Goal: Task Accomplishment & Management: Manage account settings

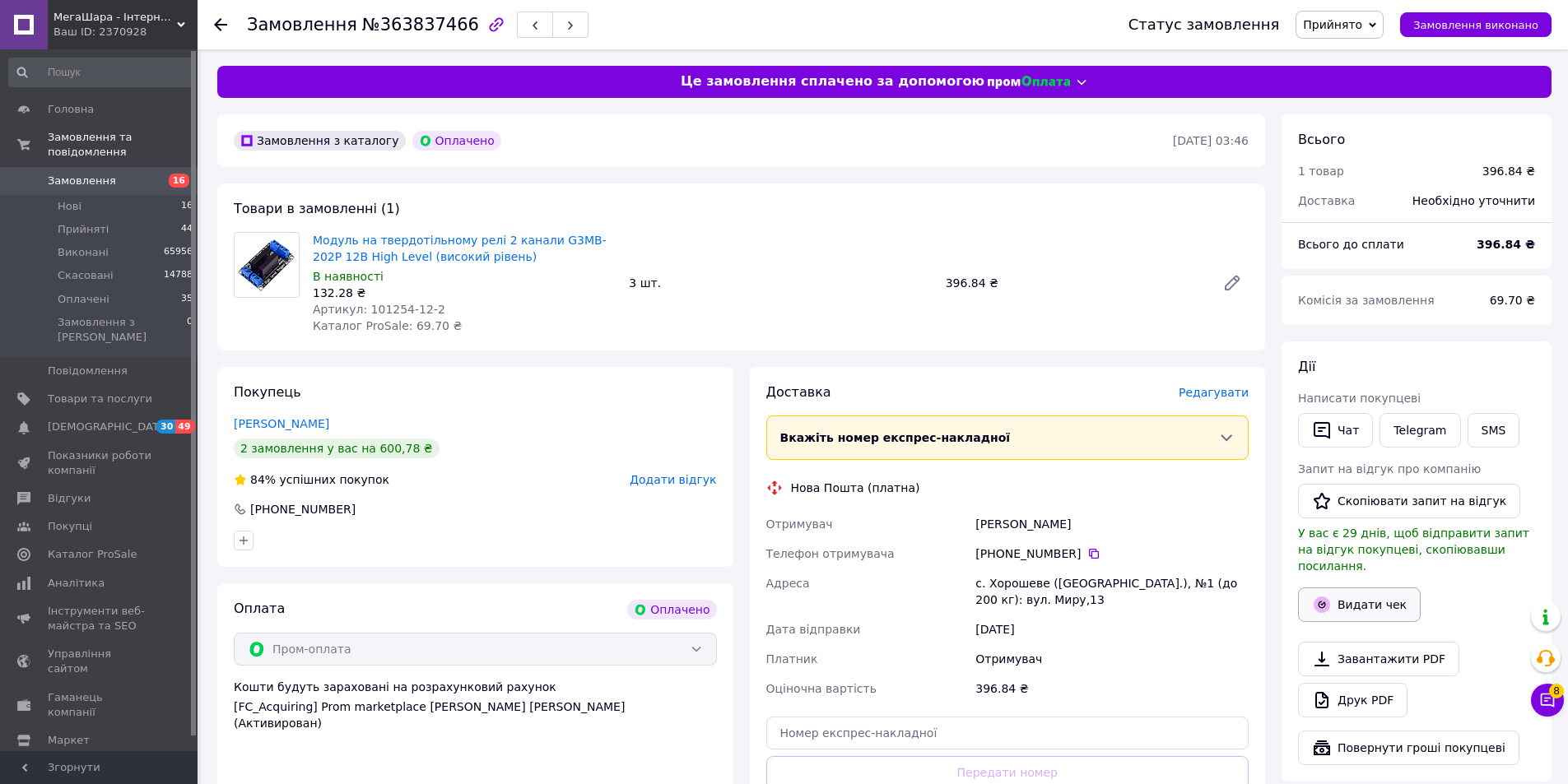
click at [1335, 588] on button "Видати чек" at bounding box center [1359, 604] width 122 height 35
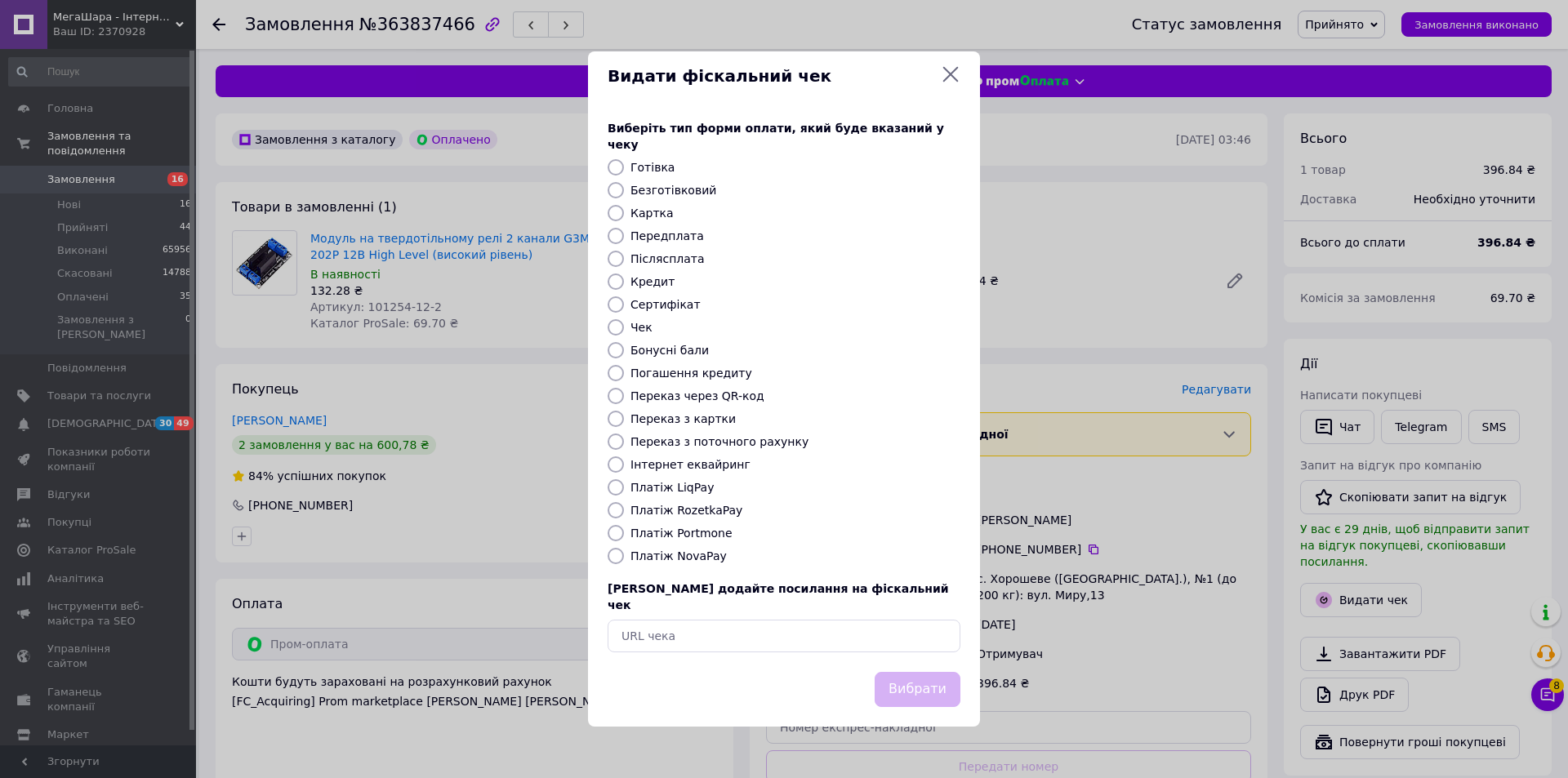
click at [676, 468] on label "Інтернет еквайринг" at bounding box center [690, 465] width 120 height 13
click at [624, 468] on input "Інтернет еквайринг" at bounding box center [616, 465] width 17 height 17
radio input "true"
click at [922, 686] on button "Вибрати" at bounding box center [918, 689] width 86 height 35
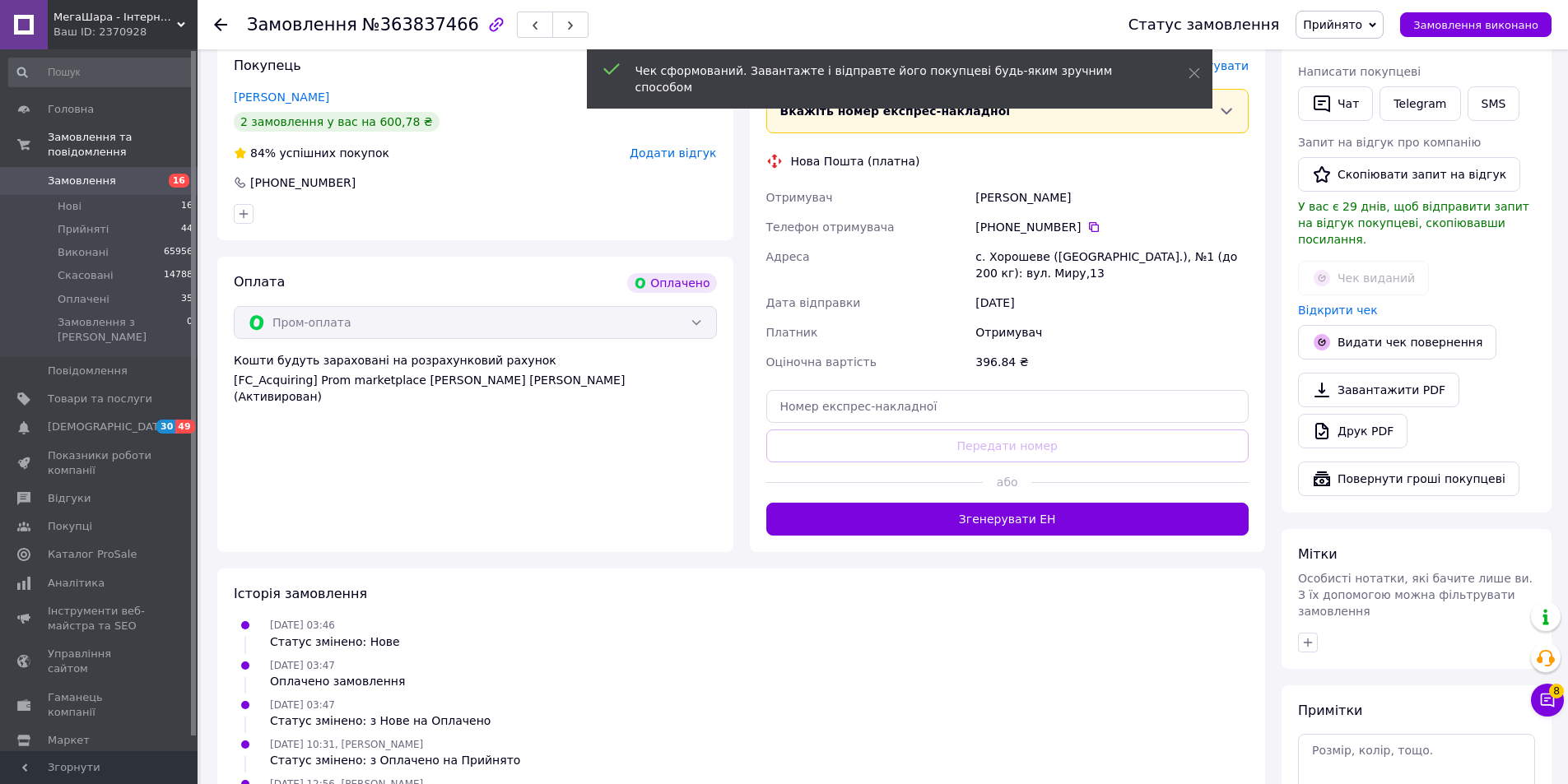
scroll to position [430, 0]
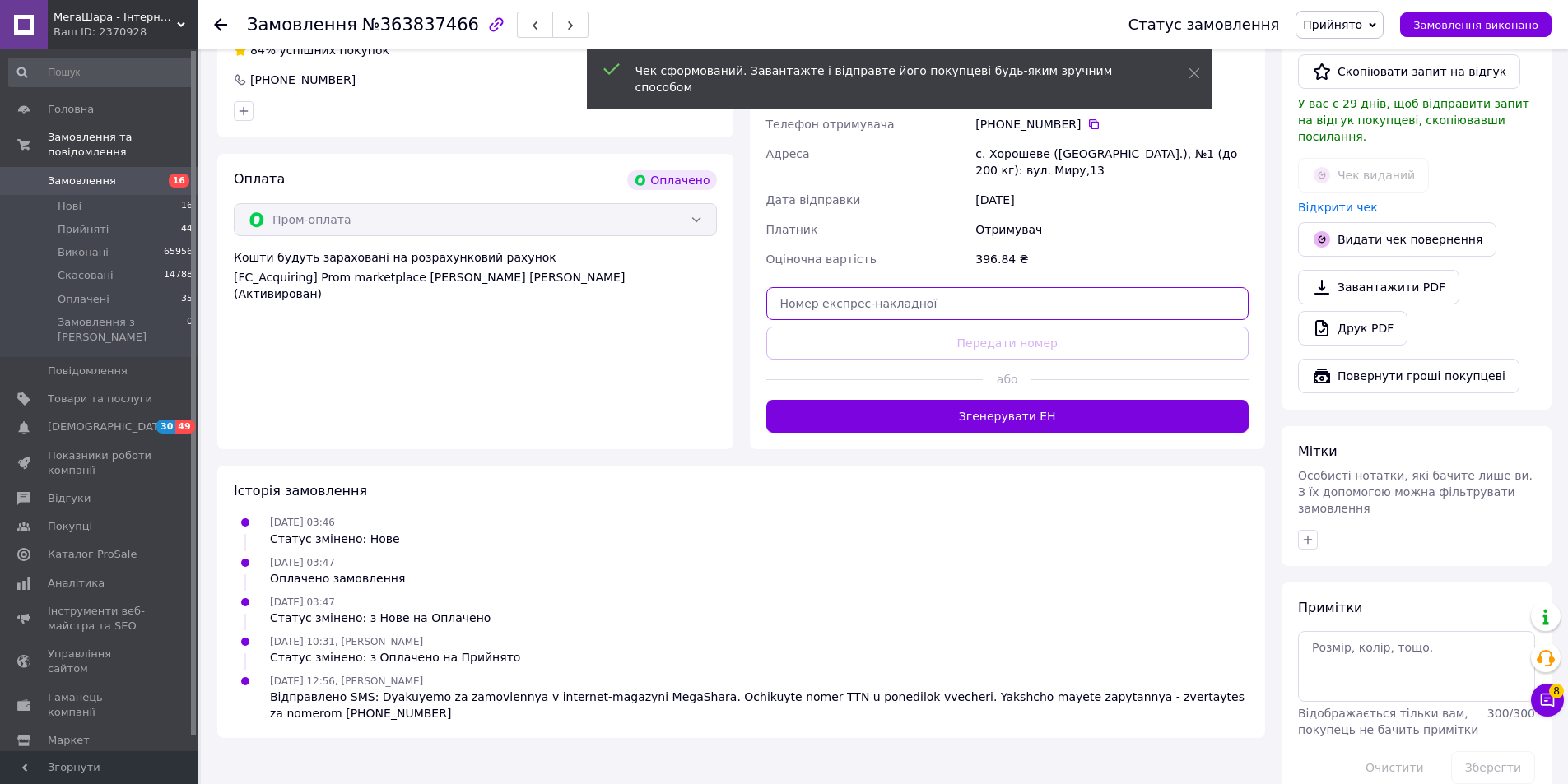
click at [845, 298] on input "text" at bounding box center [1008, 304] width 483 height 33
paste input "20451258456116"
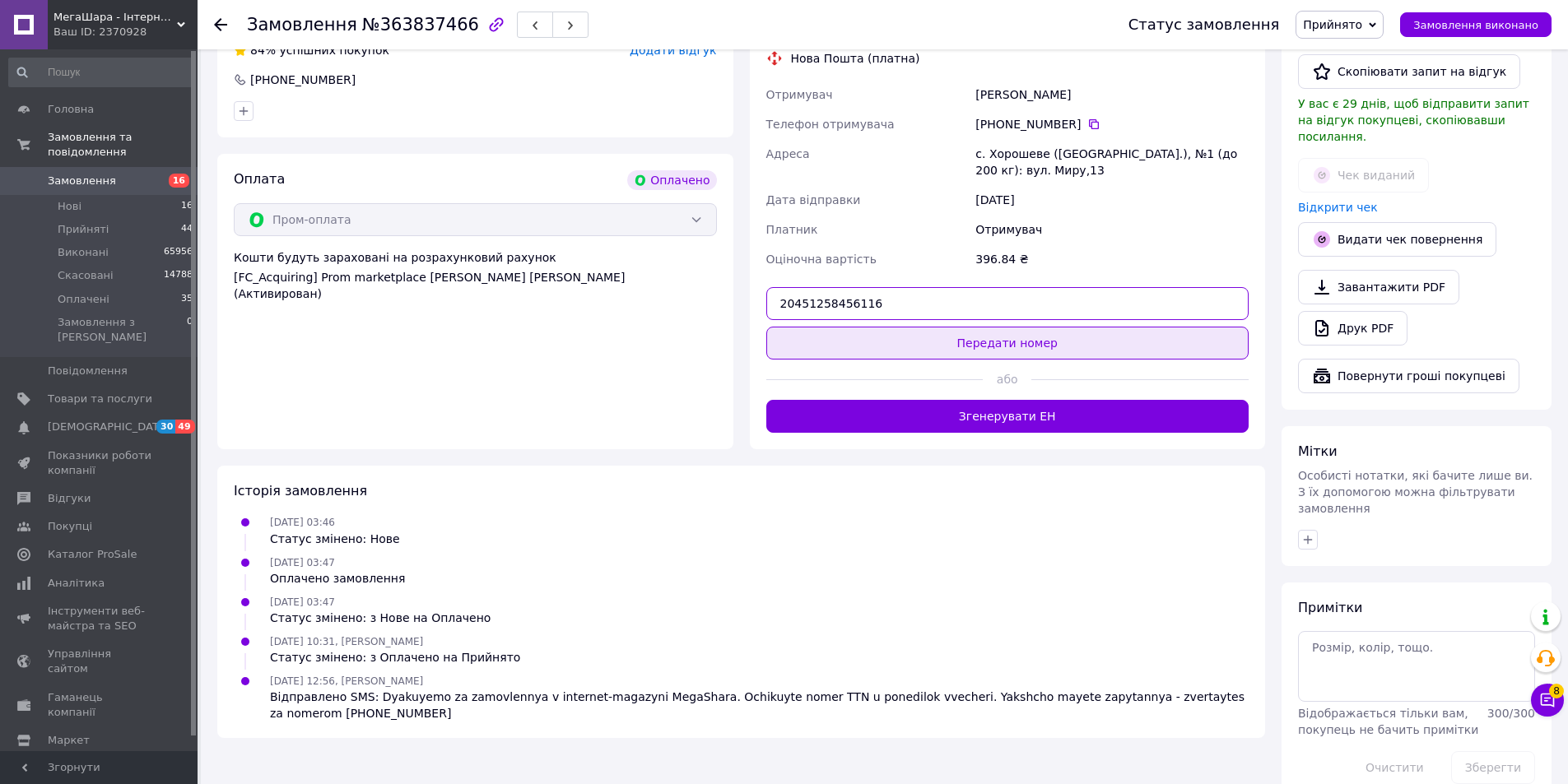
type input "20451258456116"
click at [855, 331] on button "Передати номер" at bounding box center [1008, 343] width 483 height 33
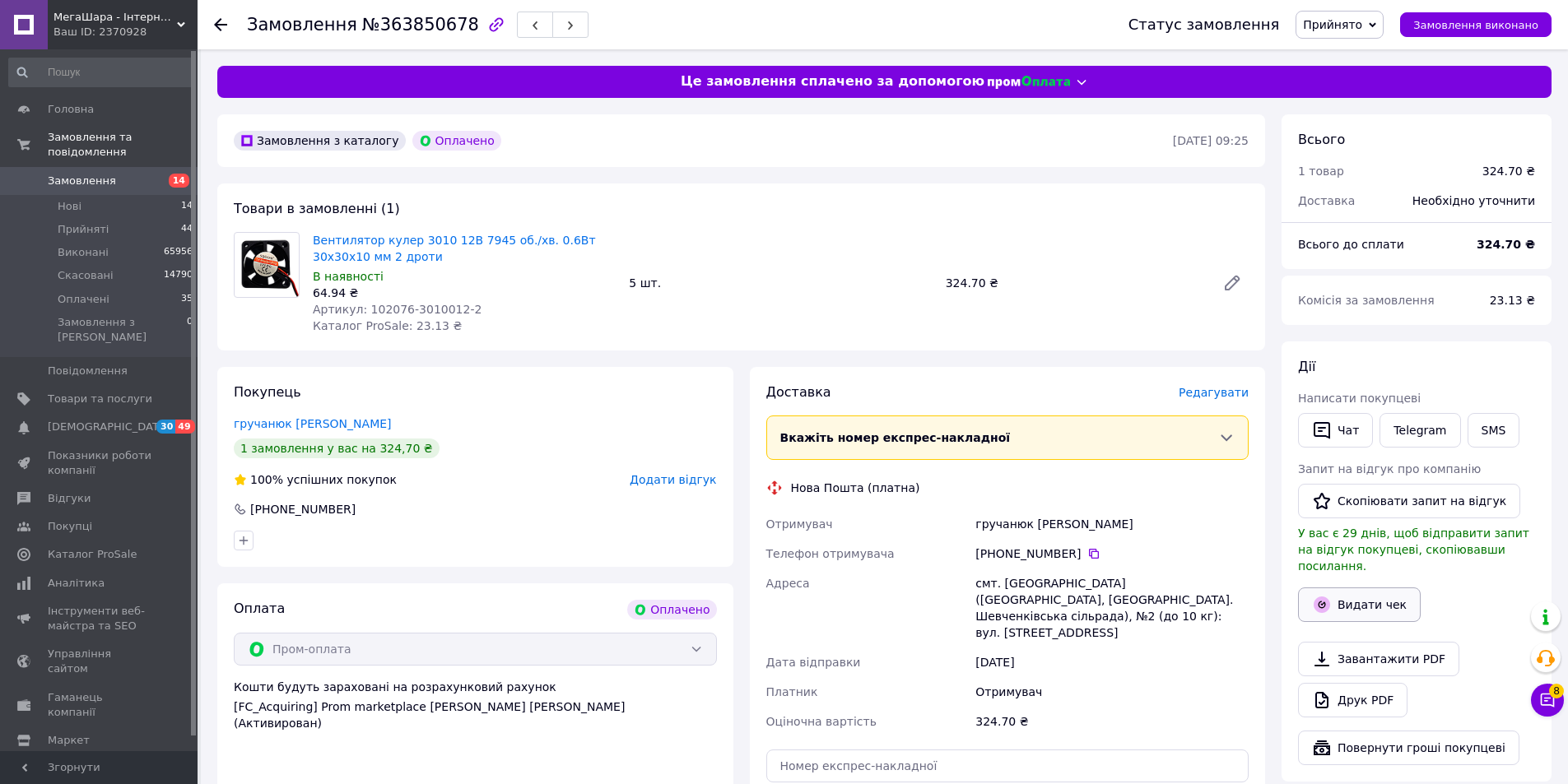
drag, startPoint x: 1372, startPoint y: 594, endPoint x: 1357, endPoint y: 594, distance: 15.0
click at [1366, 594] on button "Видати чек" at bounding box center [1359, 604] width 122 height 35
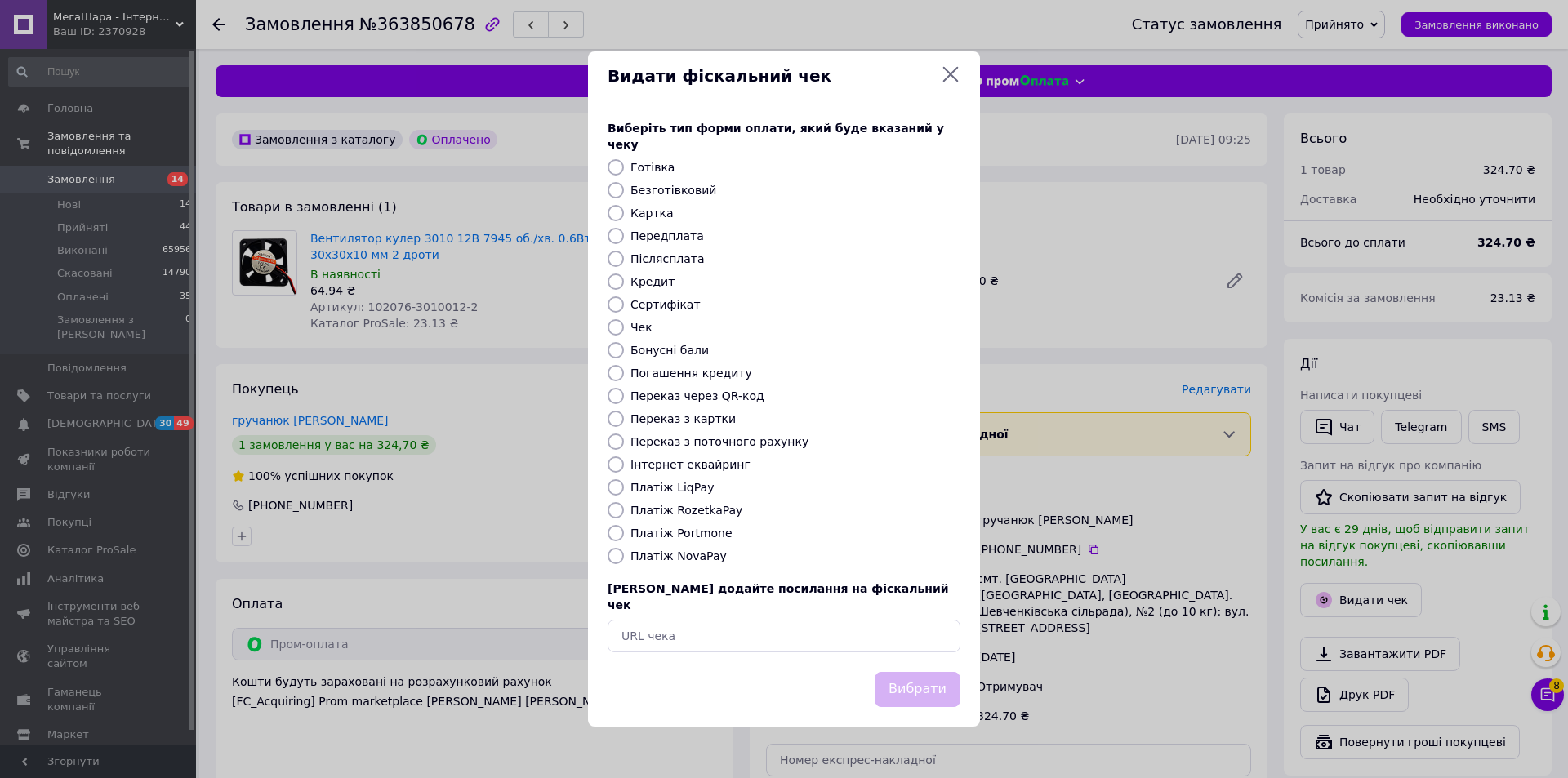
click at [678, 465] on label "Інтернет еквайринг" at bounding box center [690, 465] width 120 height 13
click at [624, 465] on input "Інтернет еквайринг" at bounding box center [616, 465] width 17 height 17
radio input "true"
click at [900, 672] on button "Вибрати" at bounding box center [918, 689] width 86 height 35
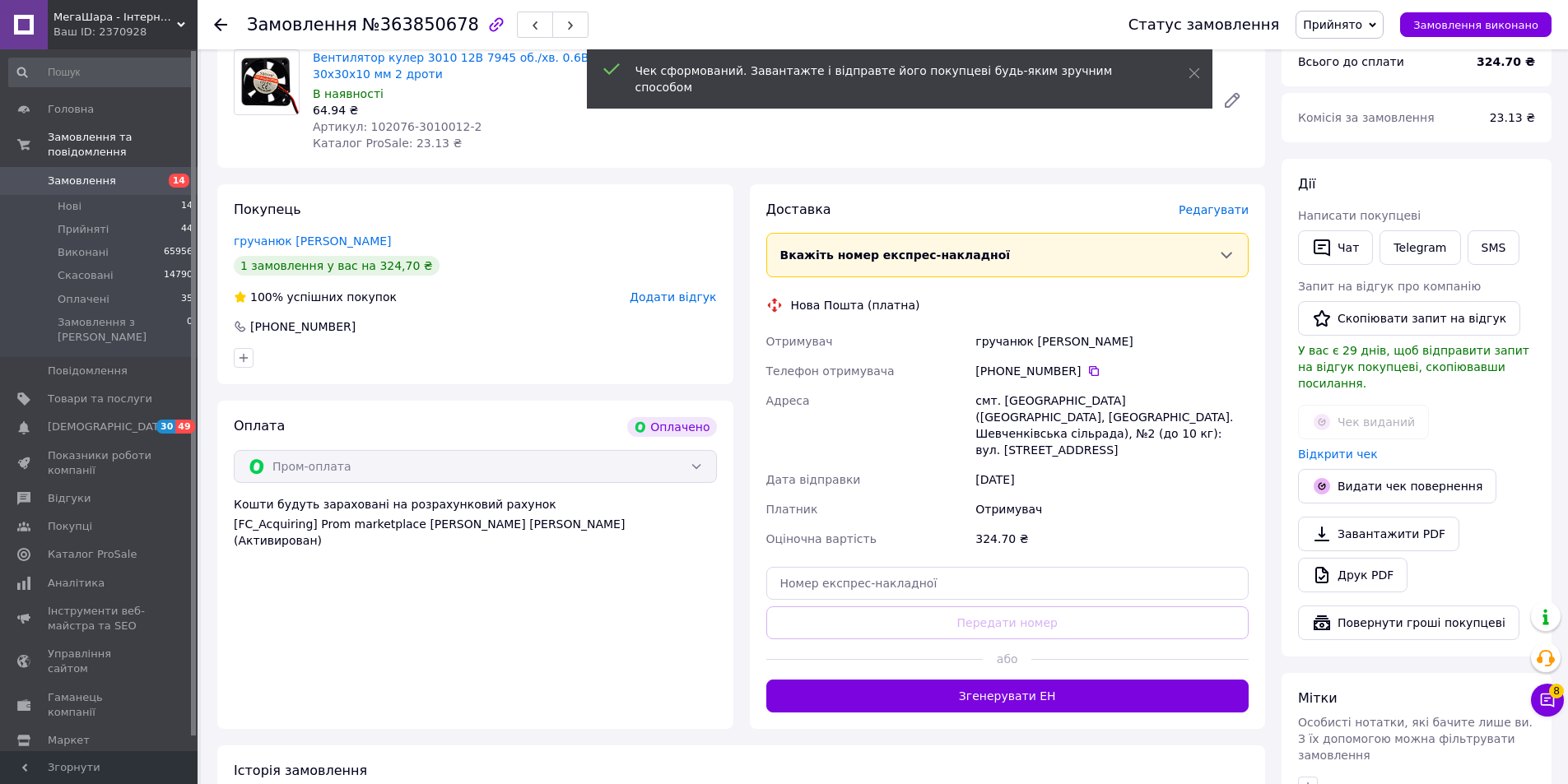
scroll to position [412, 0]
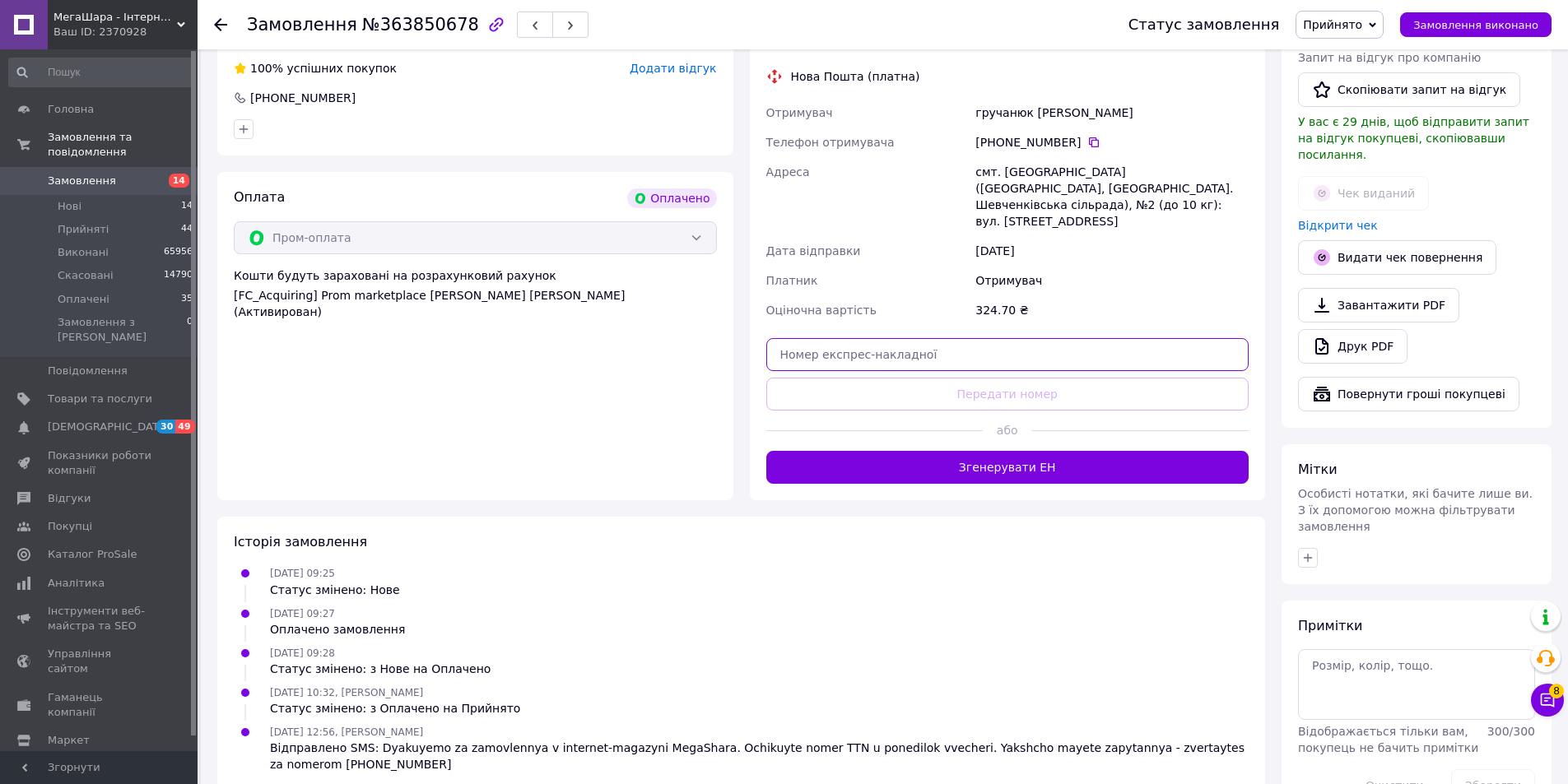
click at [893, 345] on input "text" at bounding box center [1008, 354] width 483 height 33
paste input "20451258456187"
type input "20451258456187"
click at [906, 378] on button "Передати номер" at bounding box center [1008, 394] width 483 height 33
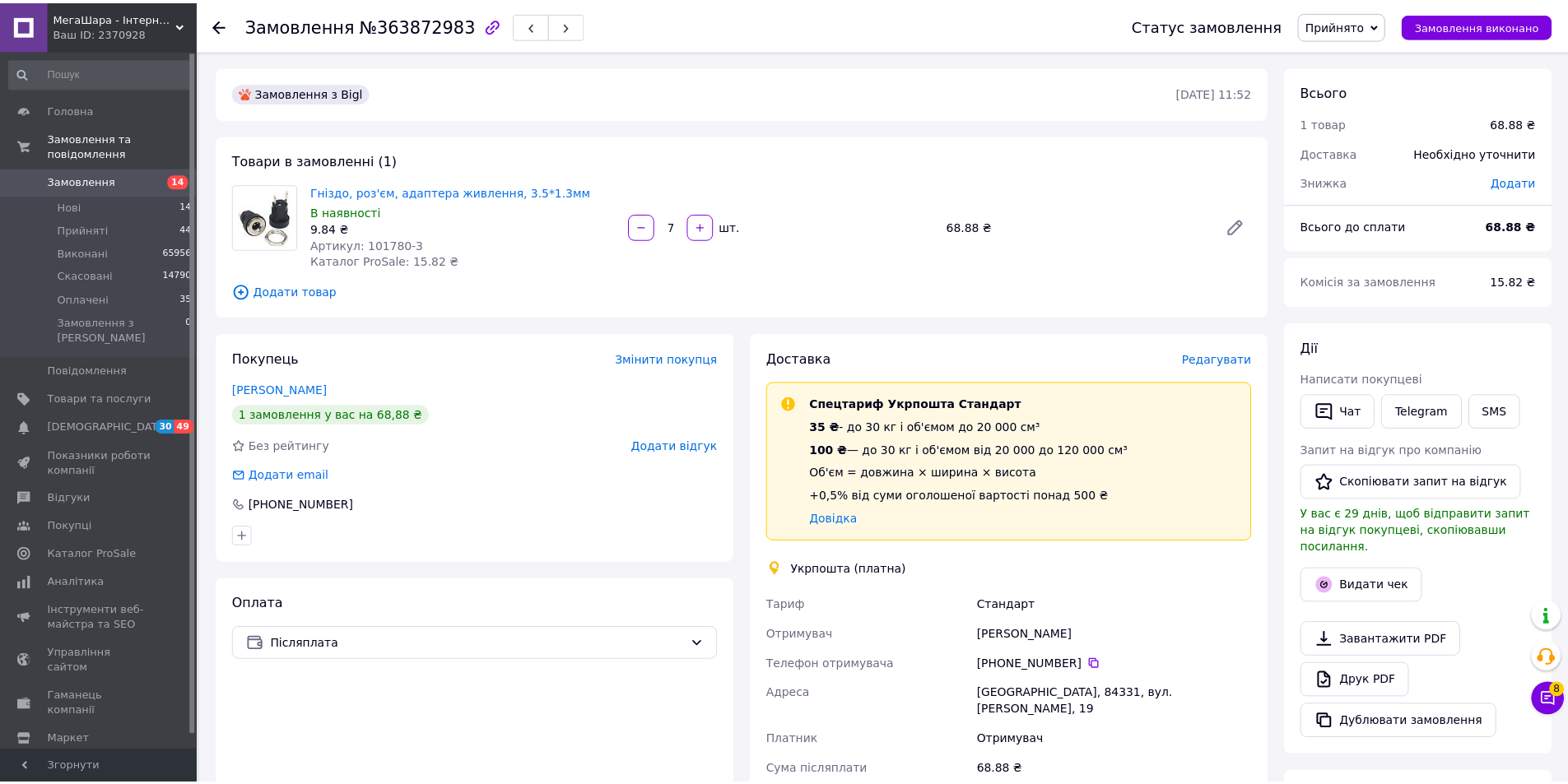
scroll to position [165, 0]
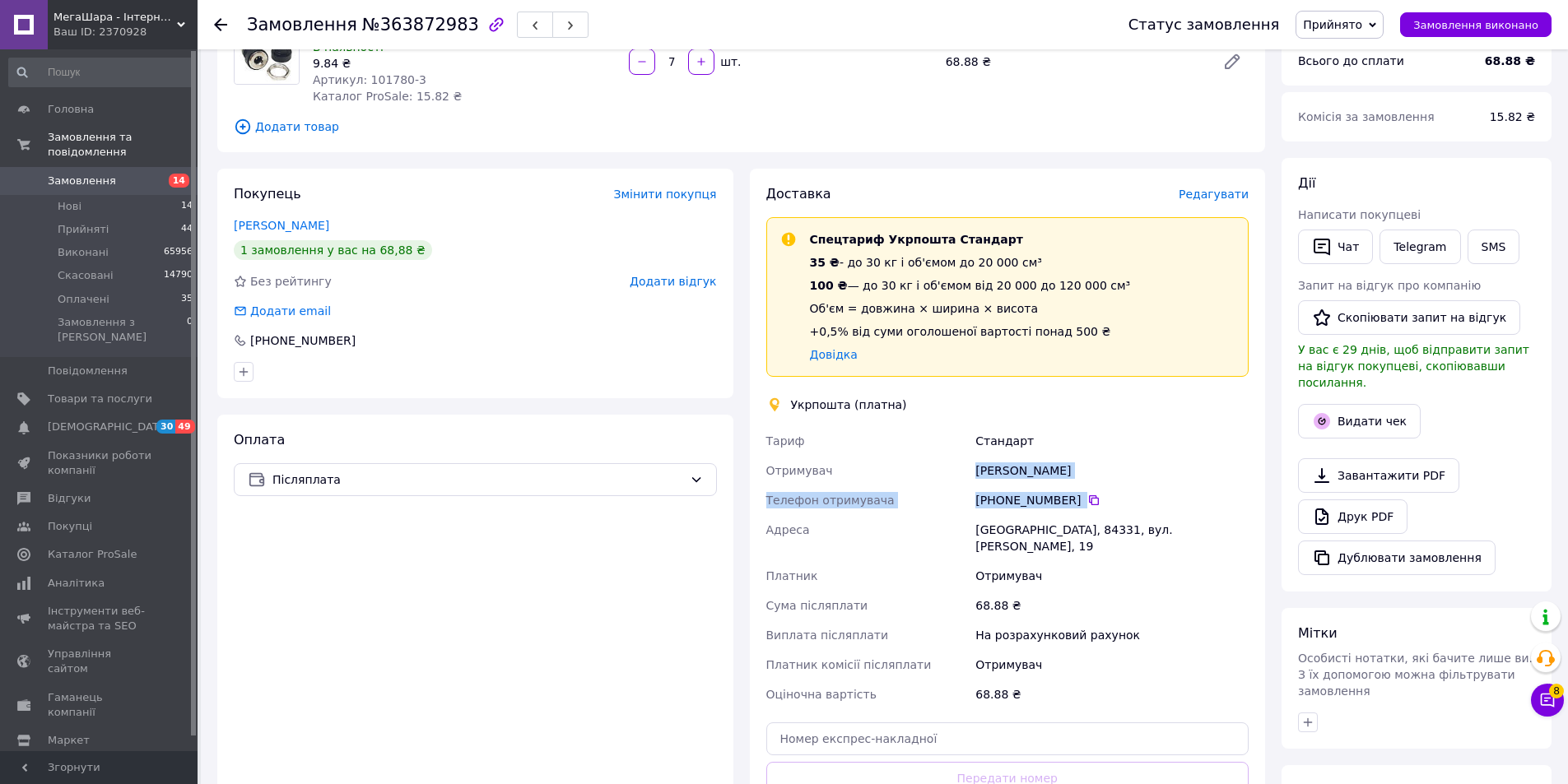
click at [961, 470] on div "Тариф Стандарт Отримувач Татьяна Кравцова Телефон отримувача +380 50 704 43 39 …" at bounding box center [1008, 567] width 490 height 283
click at [1325, 412] on icon "button" at bounding box center [1321, 421] width 20 height 20
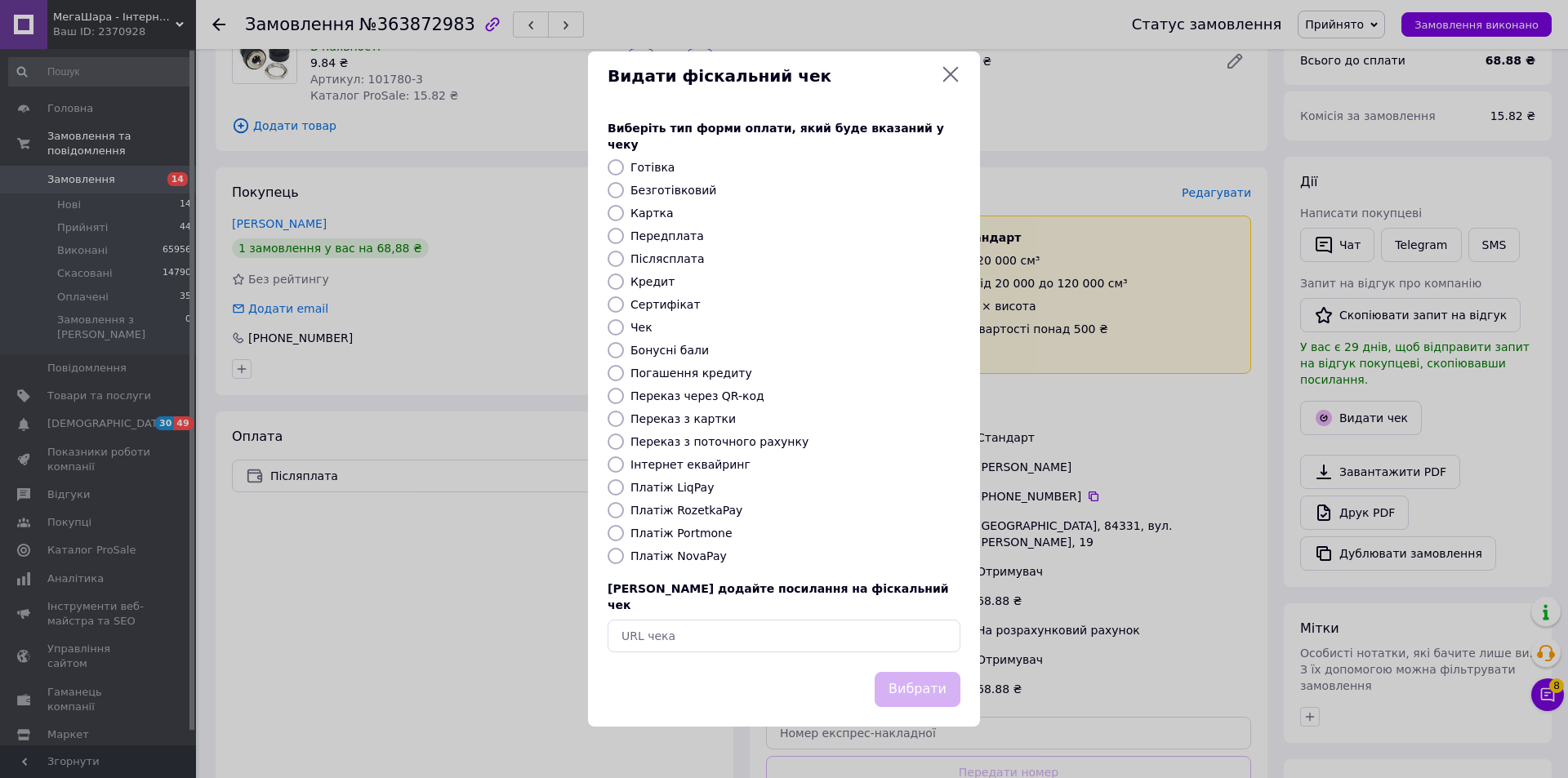
click at [673, 191] on label "Безготівковий" at bounding box center [673, 190] width 86 height 13
click at [624, 191] on input "Безготівковий" at bounding box center [616, 190] width 17 height 17
radio input "true"
click at [921, 672] on button "Вибрати" at bounding box center [918, 689] width 86 height 35
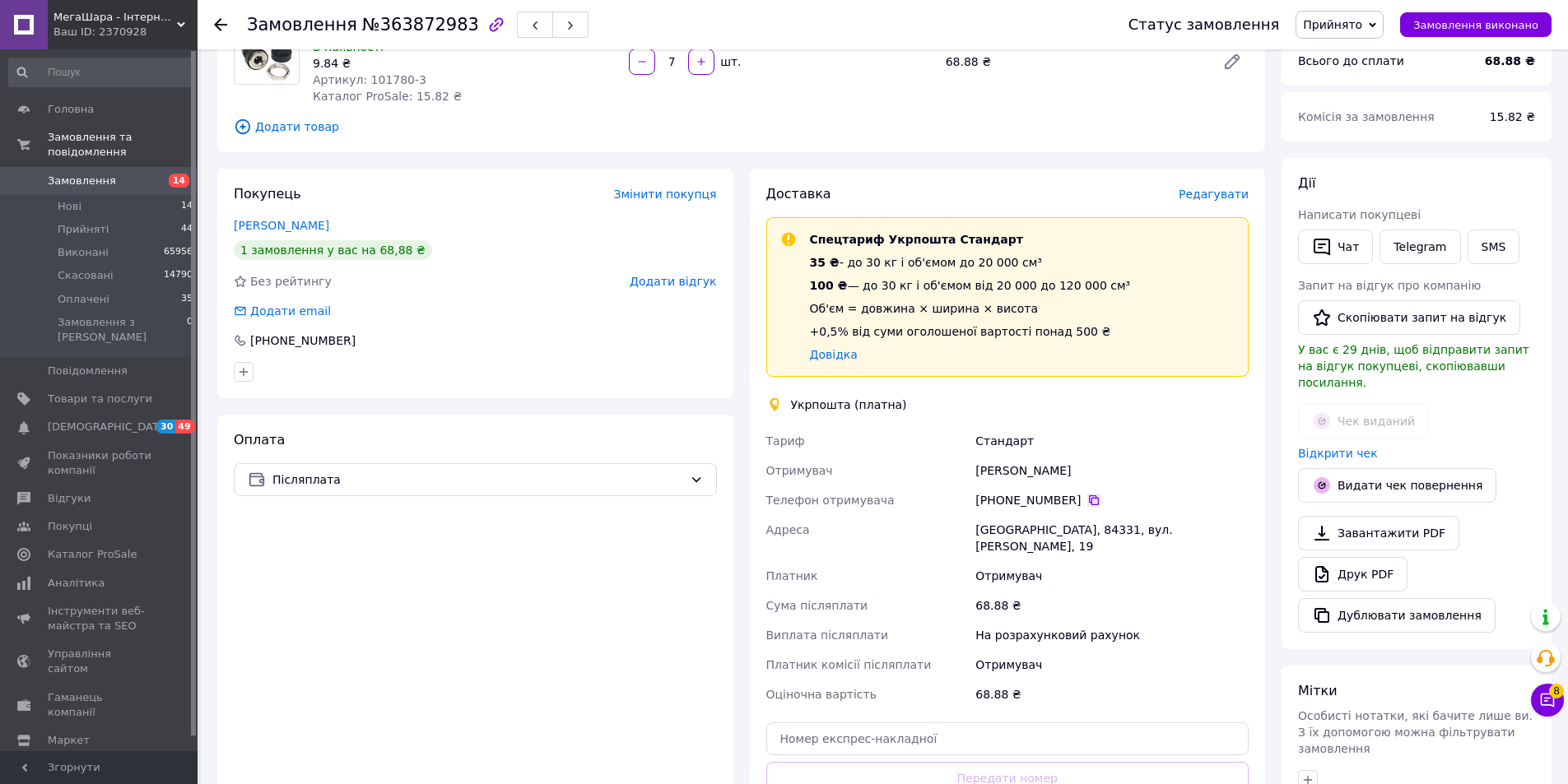
click at [1089, 500] on icon at bounding box center [1093, 500] width 10 height 10
click at [1061, 530] on div "Краматорськ, 84331, вул. Марії Приймаченко, 19" at bounding box center [1112, 538] width 280 height 46
copy div "84331"
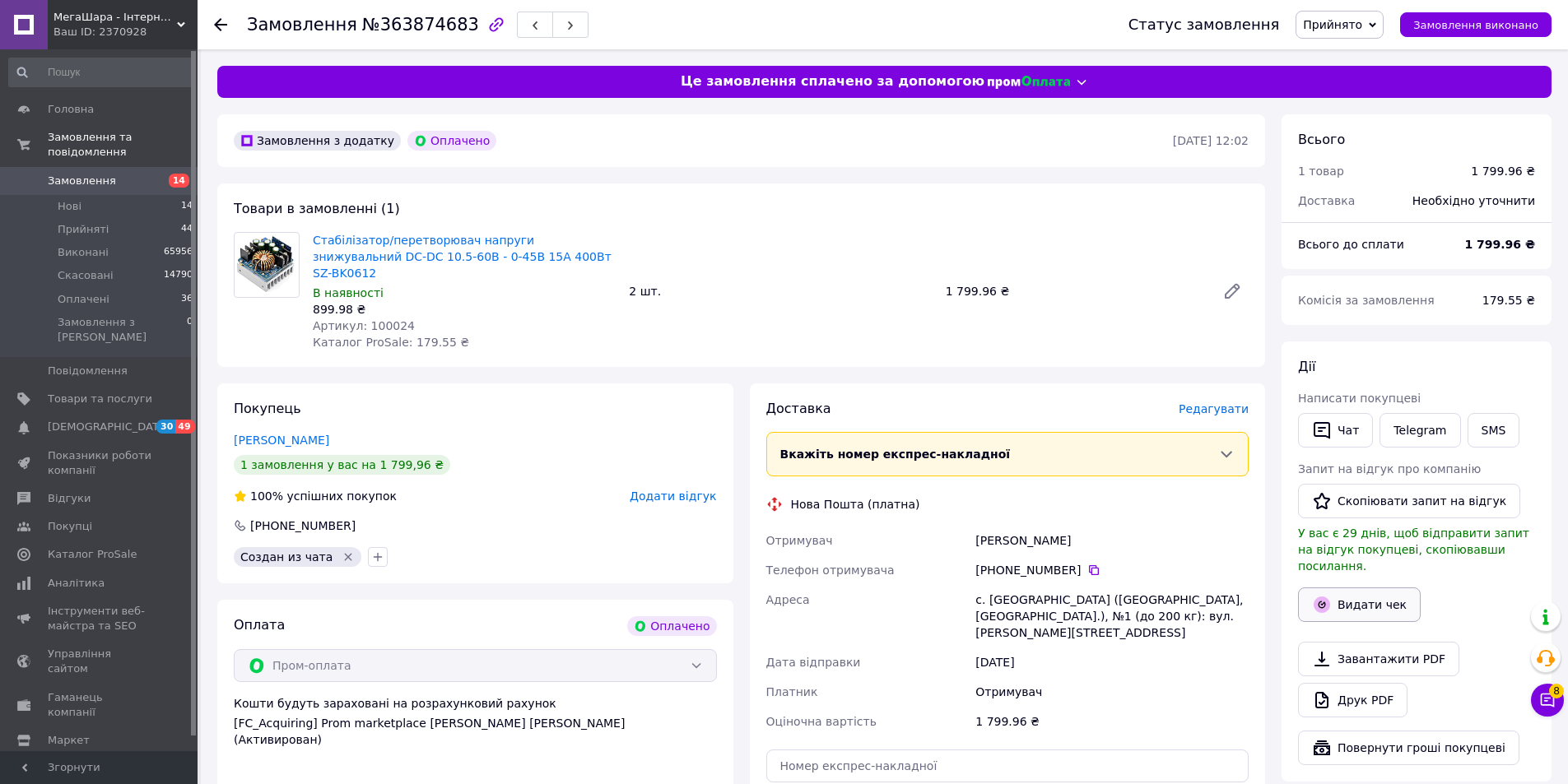
click at [1373, 593] on button "Видати чек" at bounding box center [1359, 604] width 122 height 35
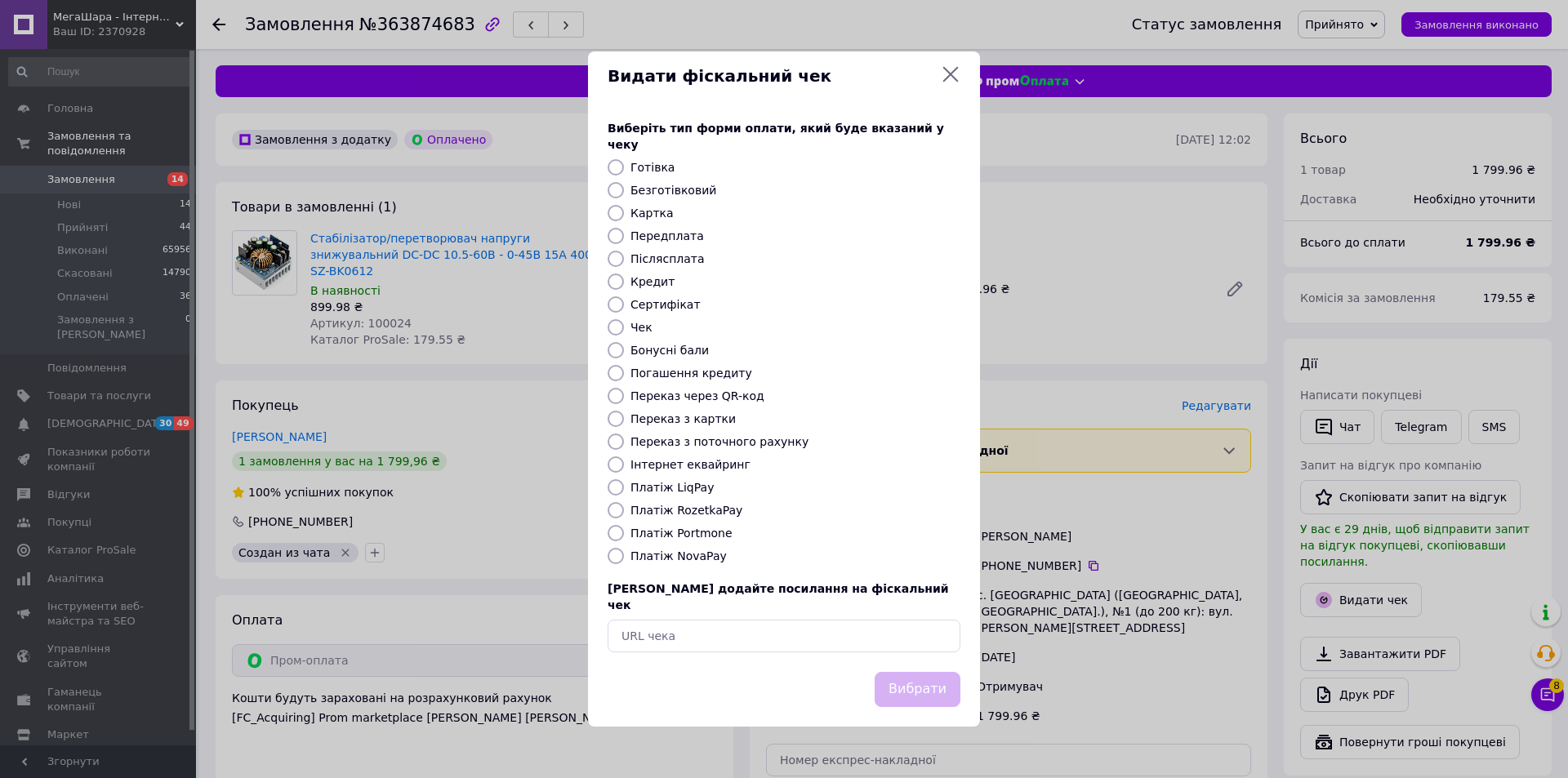
click at [673, 459] on label "Інтернет еквайринг" at bounding box center [690, 465] width 120 height 13
click at [624, 459] on input "Інтернет еквайринг" at bounding box center [616, 465] width 17 height 17
radio input "true"
drag, startPoint x: 932, startPoint y: 671, endPoint x: 521, endPoint y: 93, distance: 709.2
click at [933, 672] on button "Вибрати" at bounding box center [918, 689] width 86 height 35
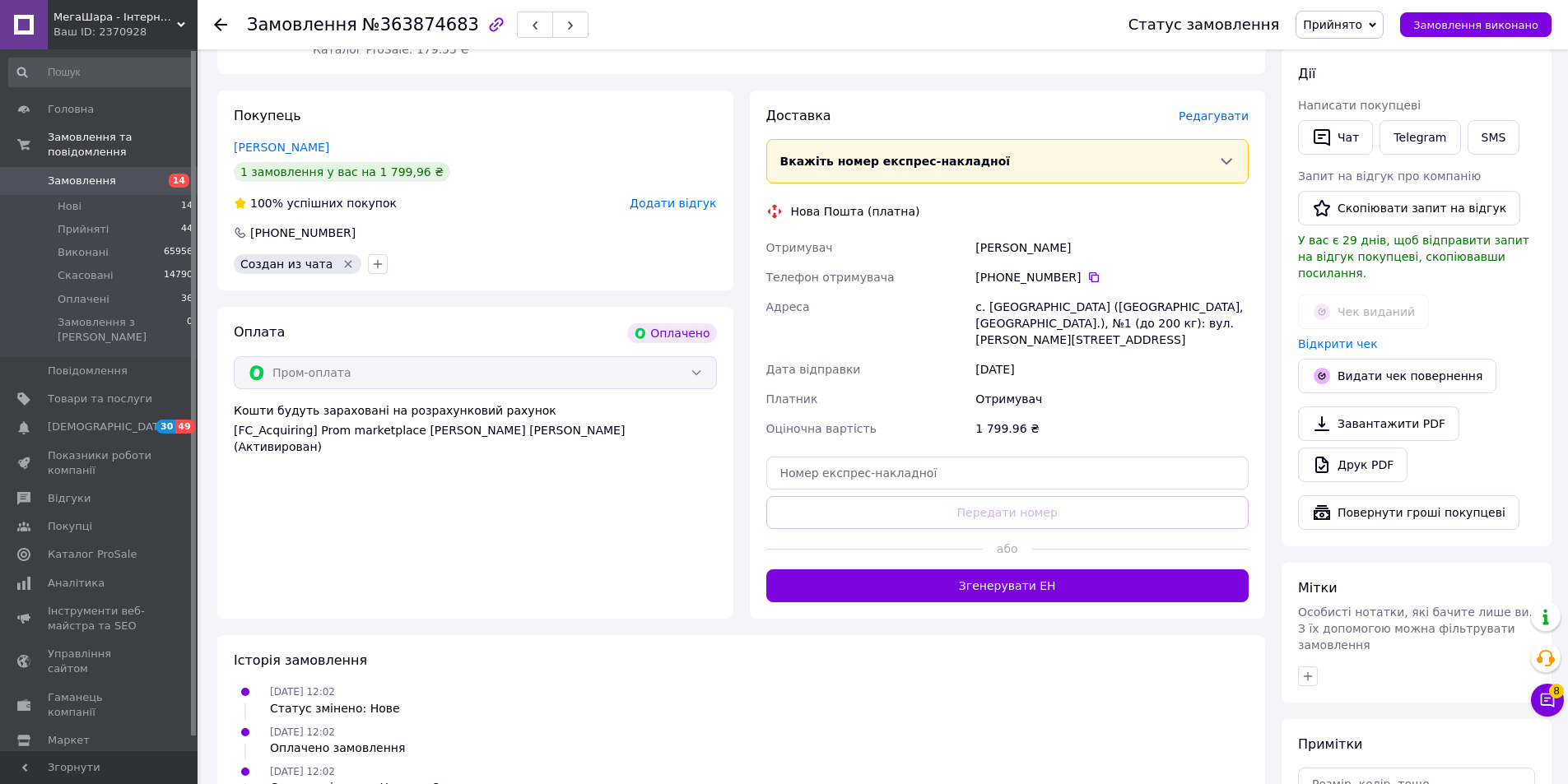
scroll to position [412, 0]
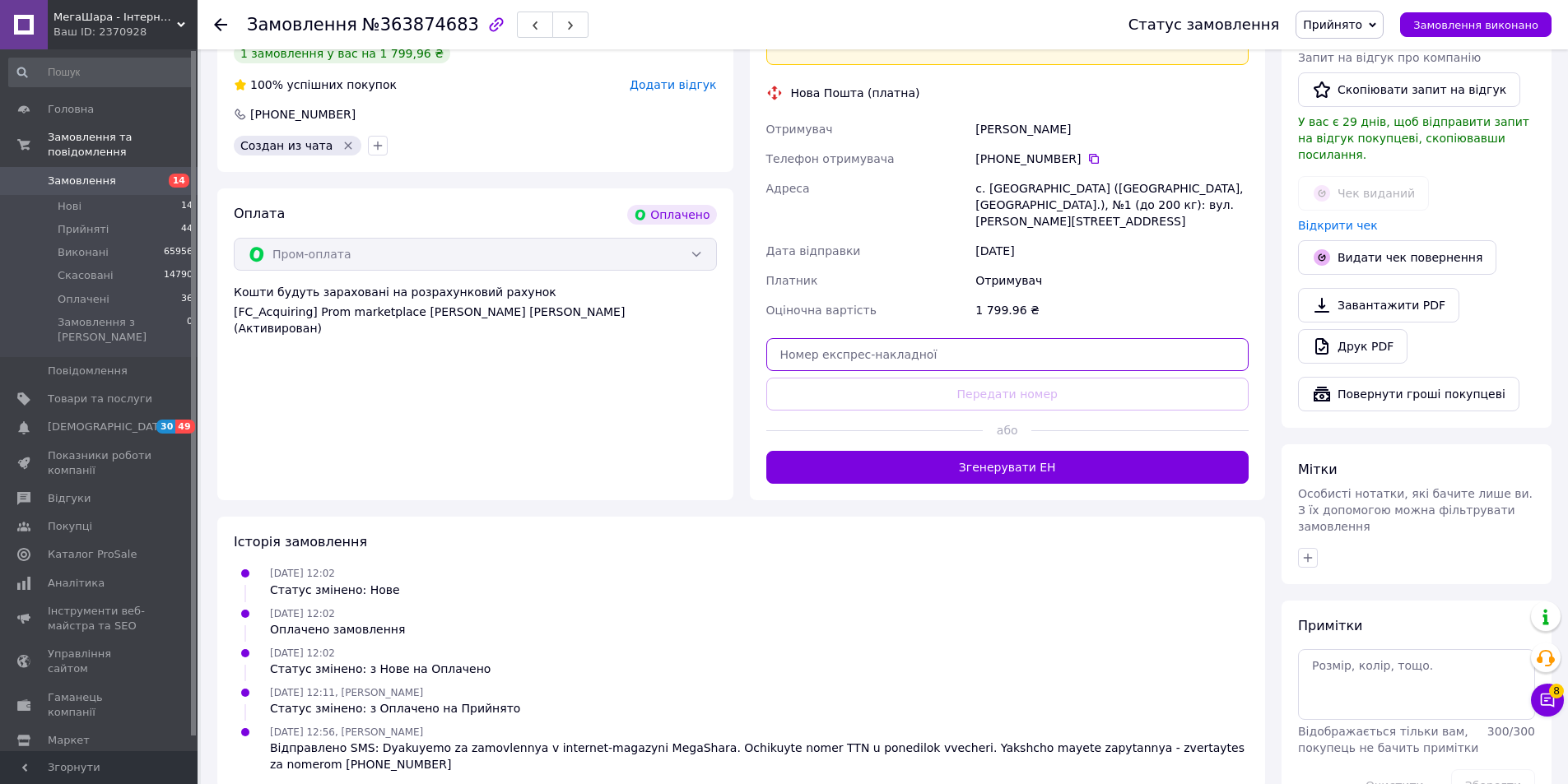
click at [867, 338] on input "text" at bounding box center [1008, 354] width 483 height 33
paste input "20451258456517"
type input "20451258456517"
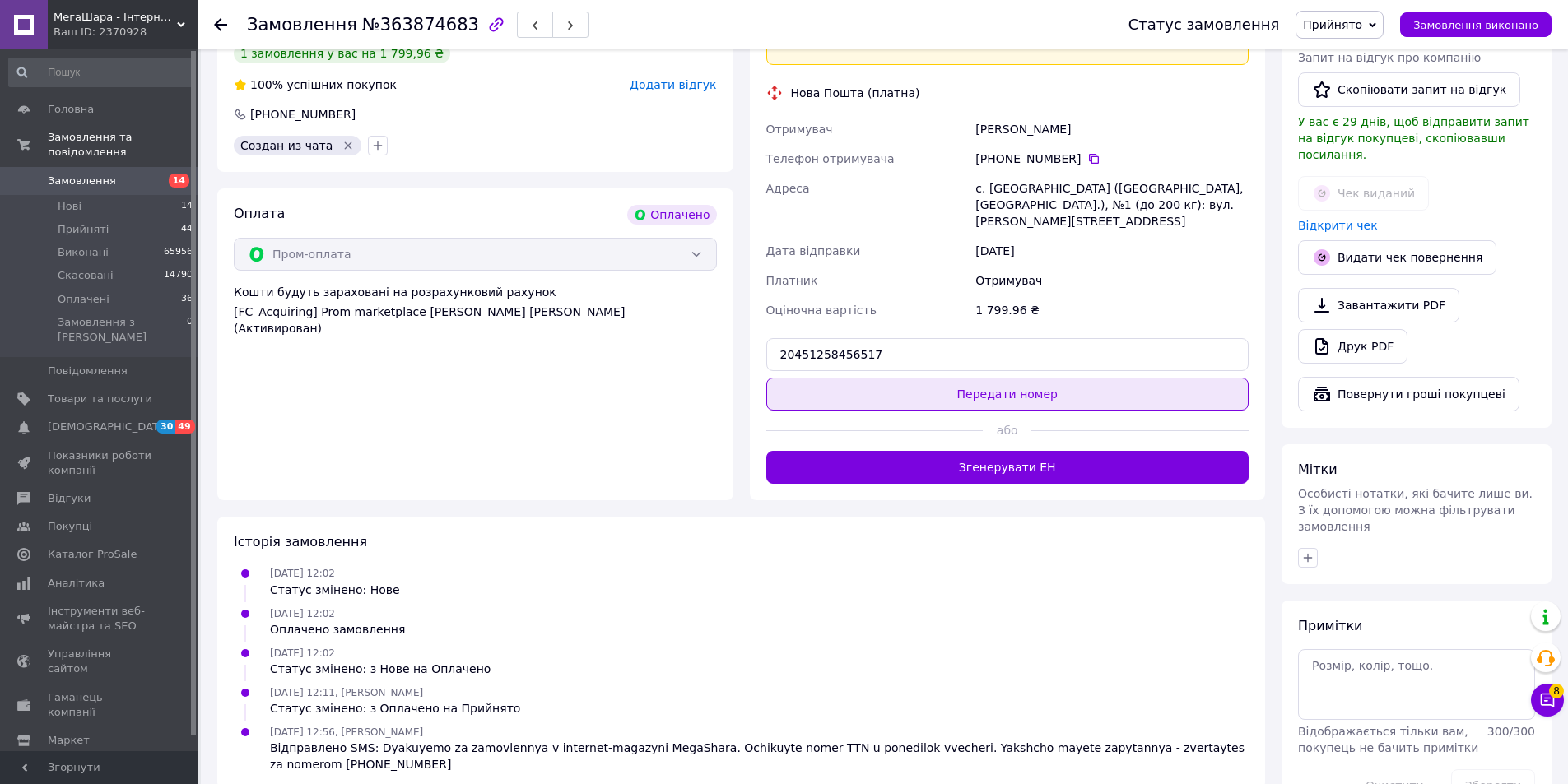
click at [880, 378] on button "Передати номер" at bounding box center [1008, 394] width 483 height 33
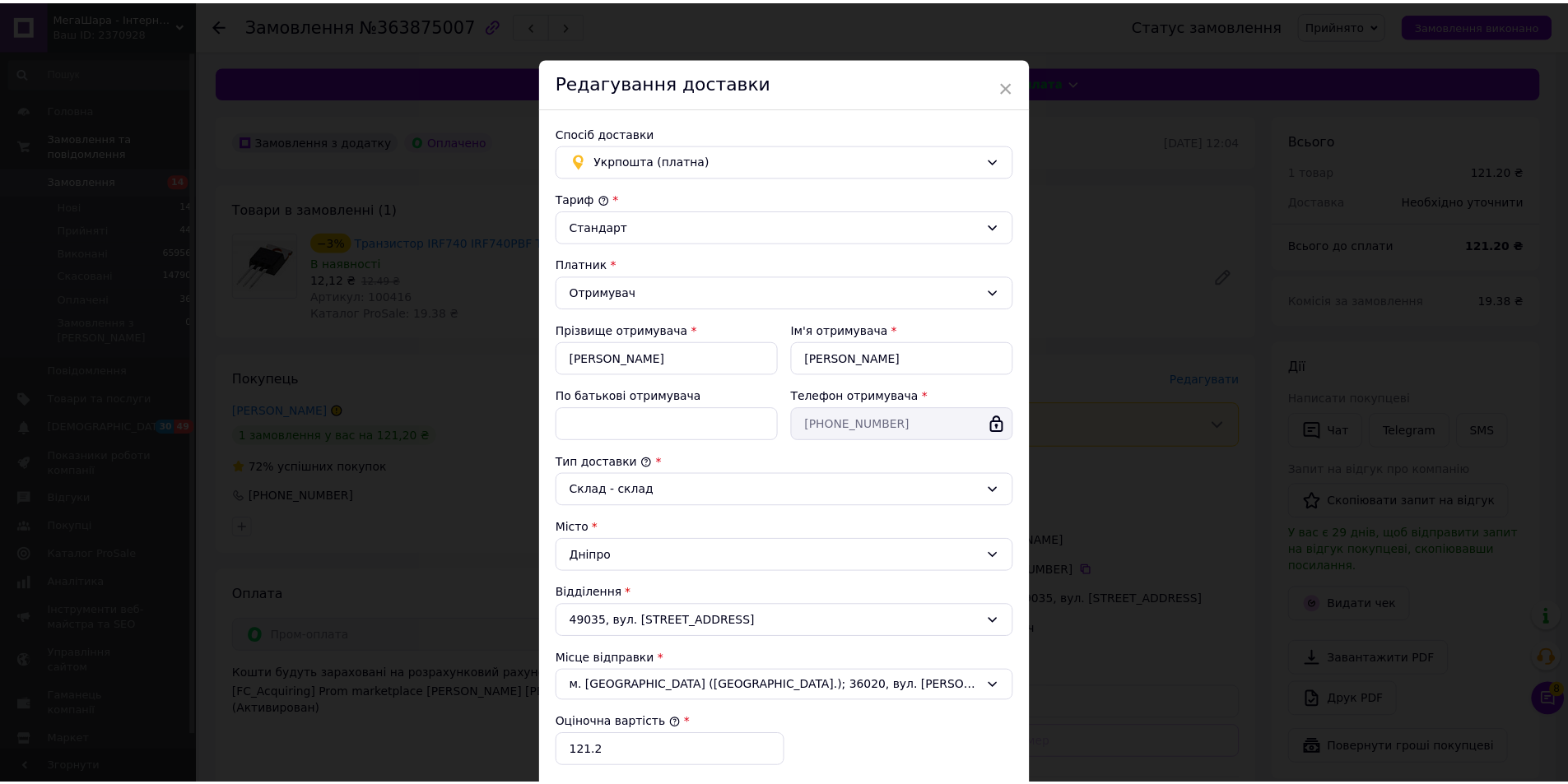
scroll to position [245, 0]
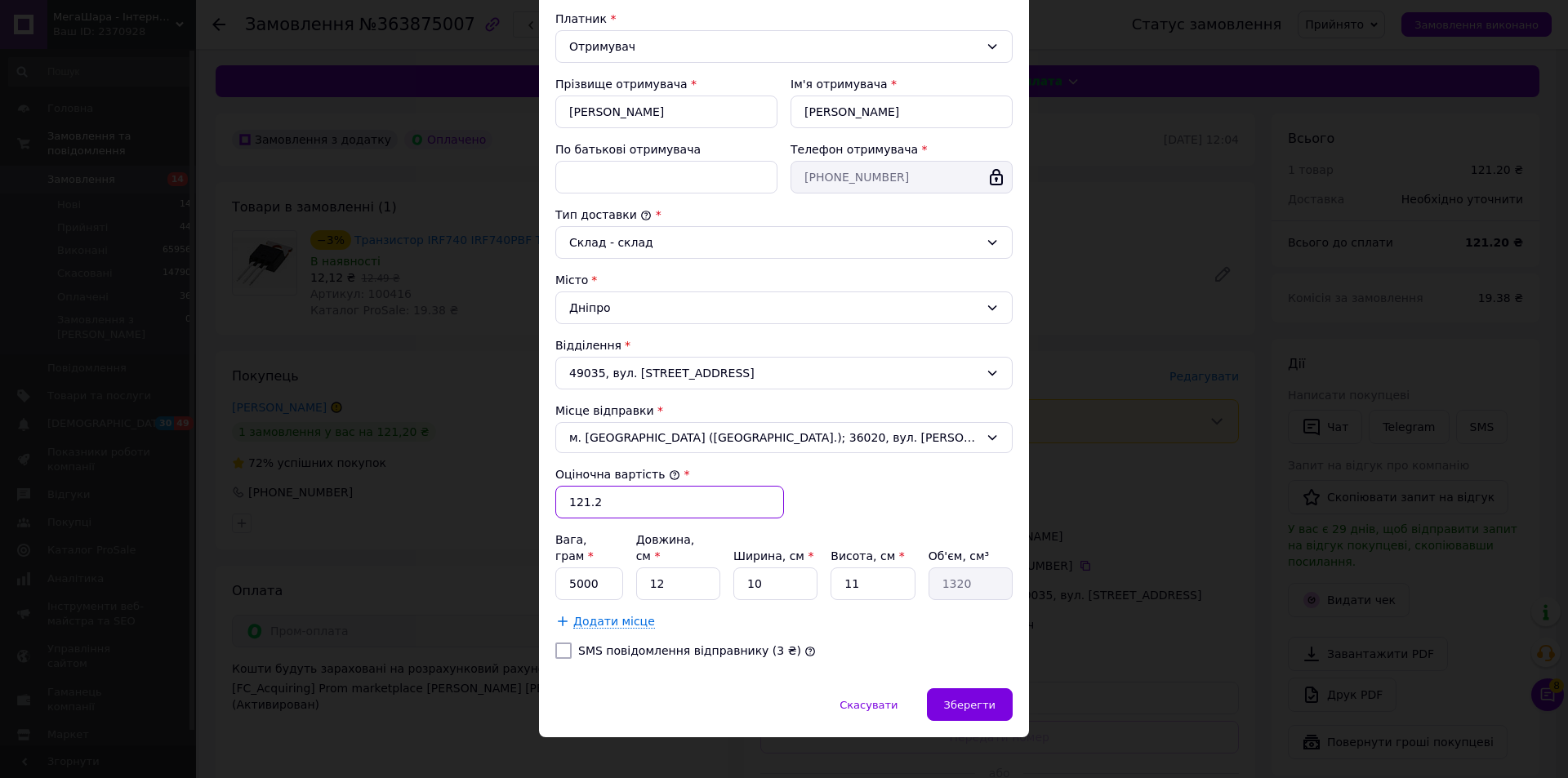
drag, startPoint x: 583, startPoint y: 509, endPoint x: 613, endPoint y: 516, distance: 30.8
click at [613, 516] on input "121.2" at bounding box center [669, 502] width 229 height 33
type input "121"
drag, startPoint x: 583, startPoint y: 574, endPoint x: 548, endPoint y: 573, distance: 35.0
click at [548, 573] on div "Спосіб доставки Укрпошта (платна) Тариф * [PERSON_NAME] * Отримувач Прізвище от…" at bounding box center [784, 276] width 490 height 825
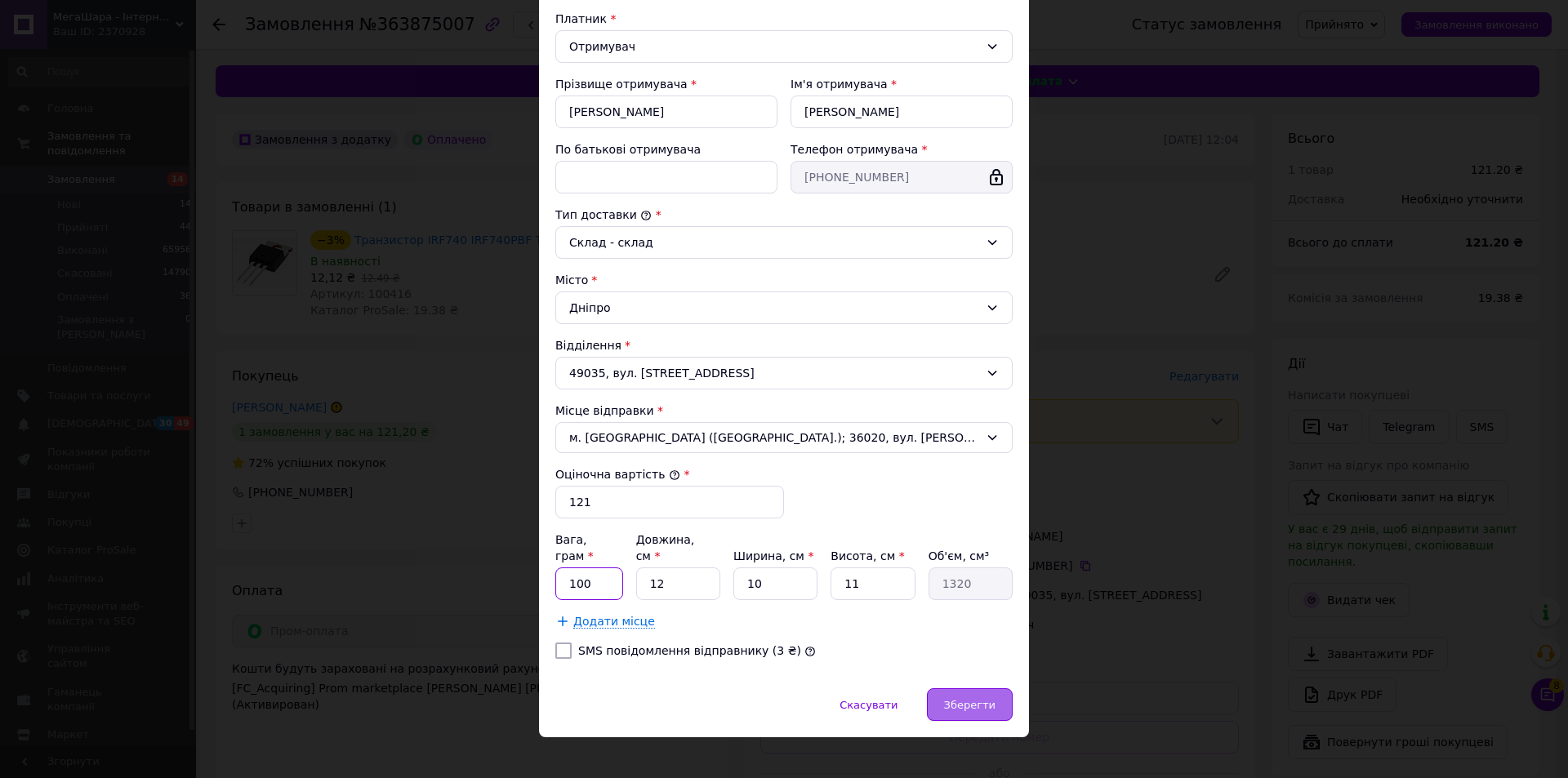
type input "100"
click at [980, 699] on span "Зберегти" at bounding box center [969, 704] width 51 height 12
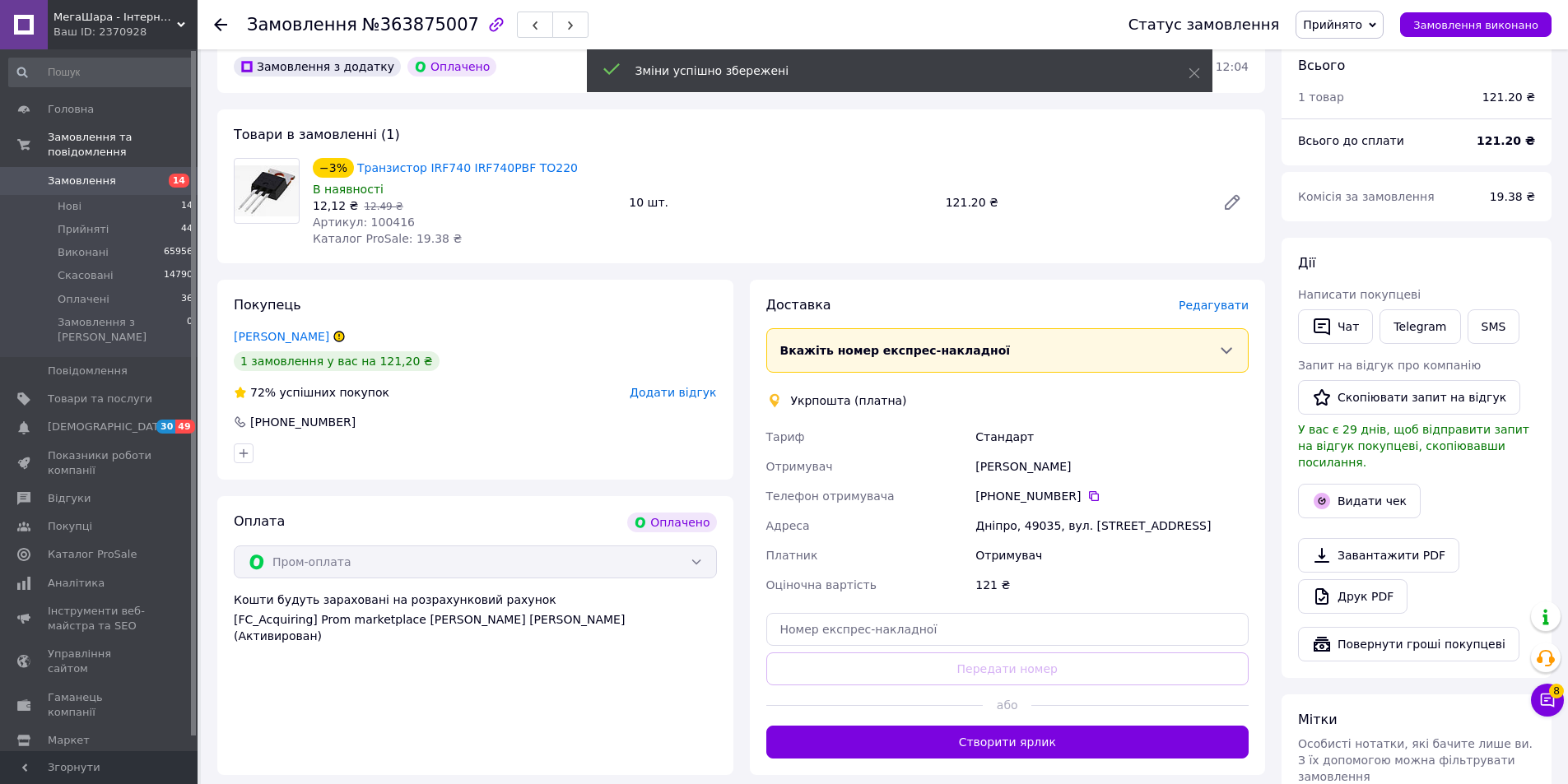
scroll to position [165, 0]
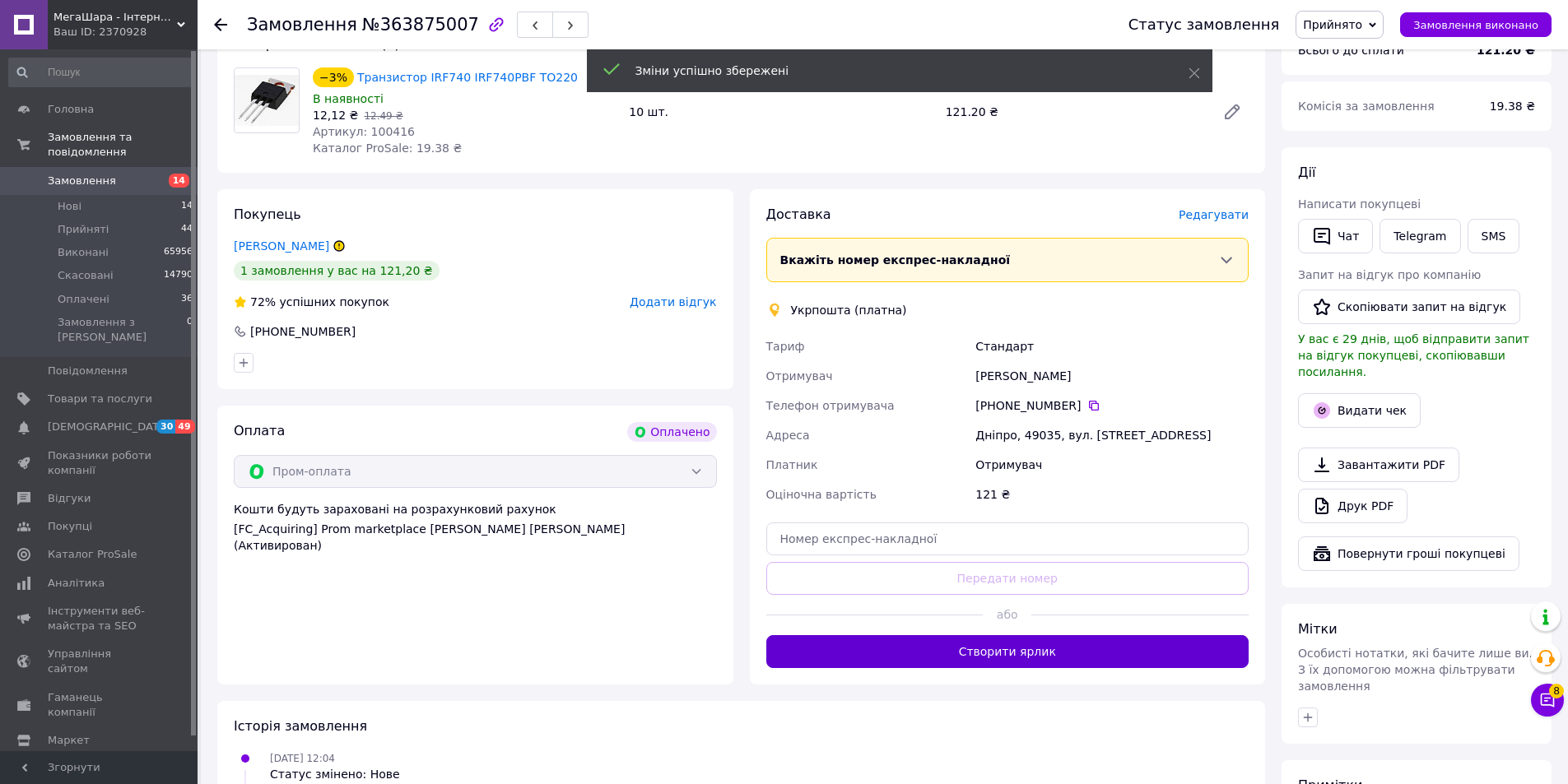
click at [1049, 647] on button "Створити ярлик" at bounding box center [1008, 651] width 483 height 33
click at [1379, 400] on button "Видати чек" at bounding box center [1359, 410] width 122 height 35
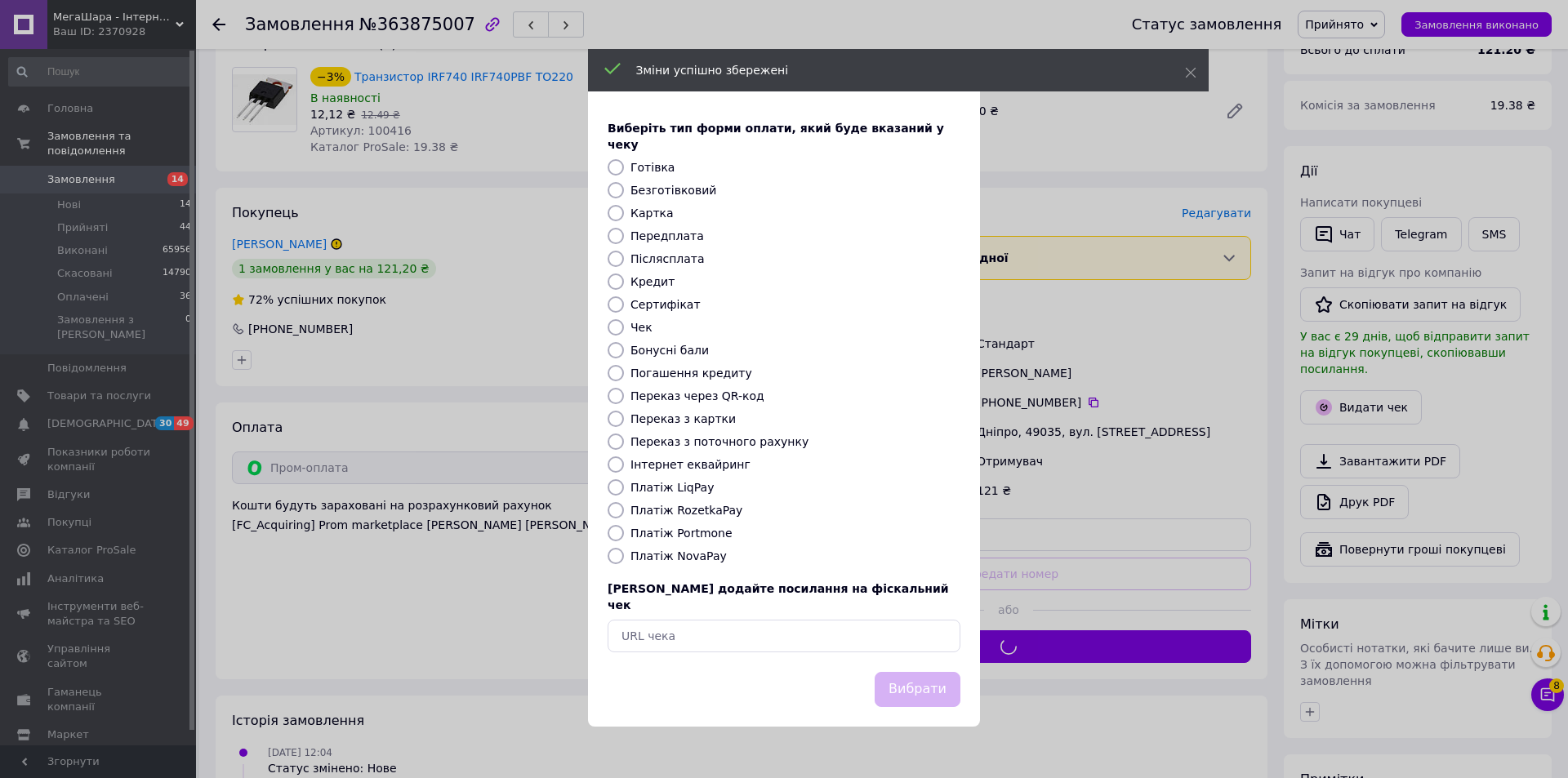
click at [697, 464] on label "Інтернет еквайринг" at bounding box center [690, 465] width 120 height 13
click at [624, 464] on input "Інтернет еквайринг" at bounding box center [616, 465] width 17 height 17
radio input "true"
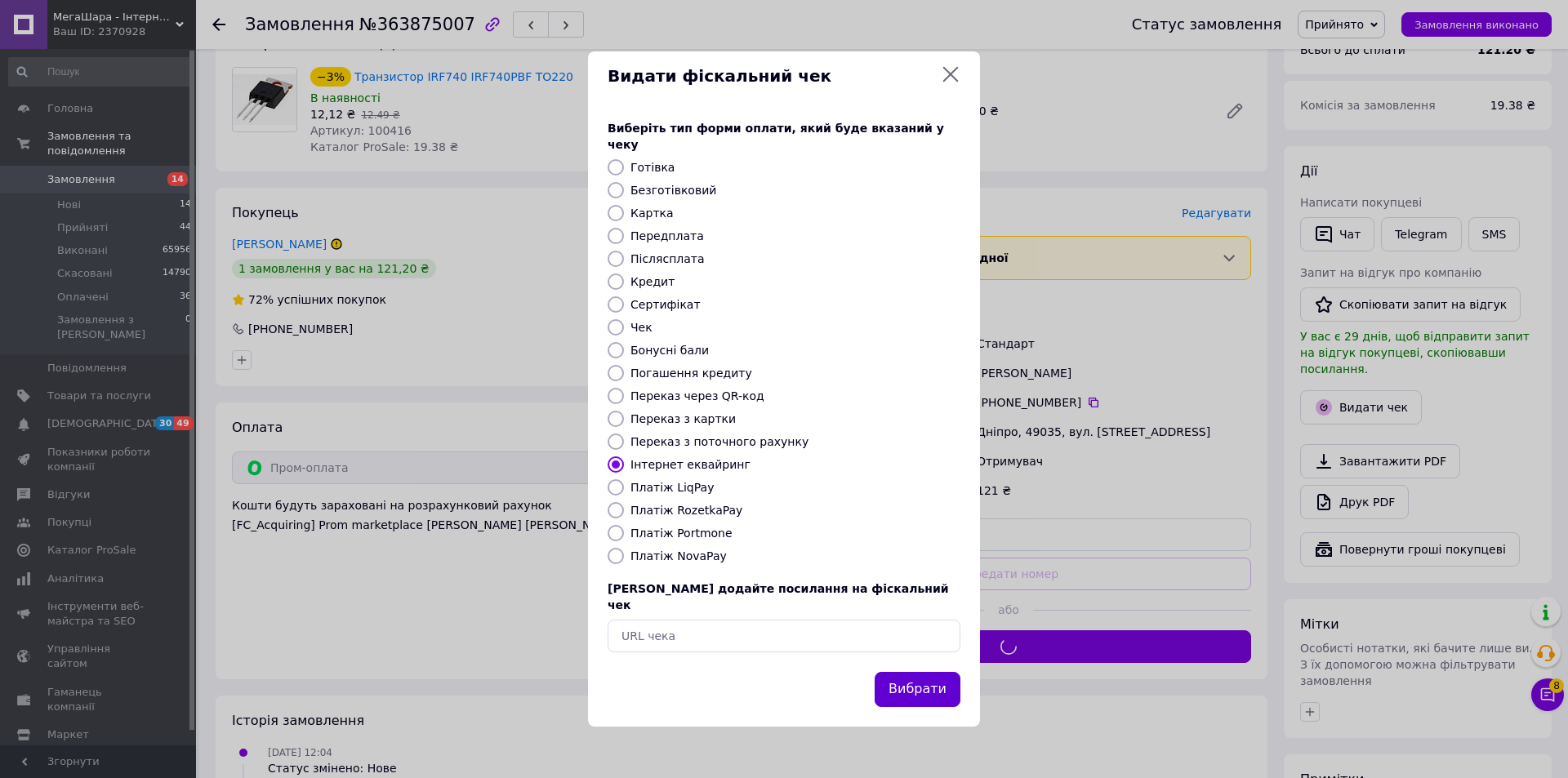
click at [909, 672] on button "Вибрати" at bounding box center [918, 689] width 86 height 35
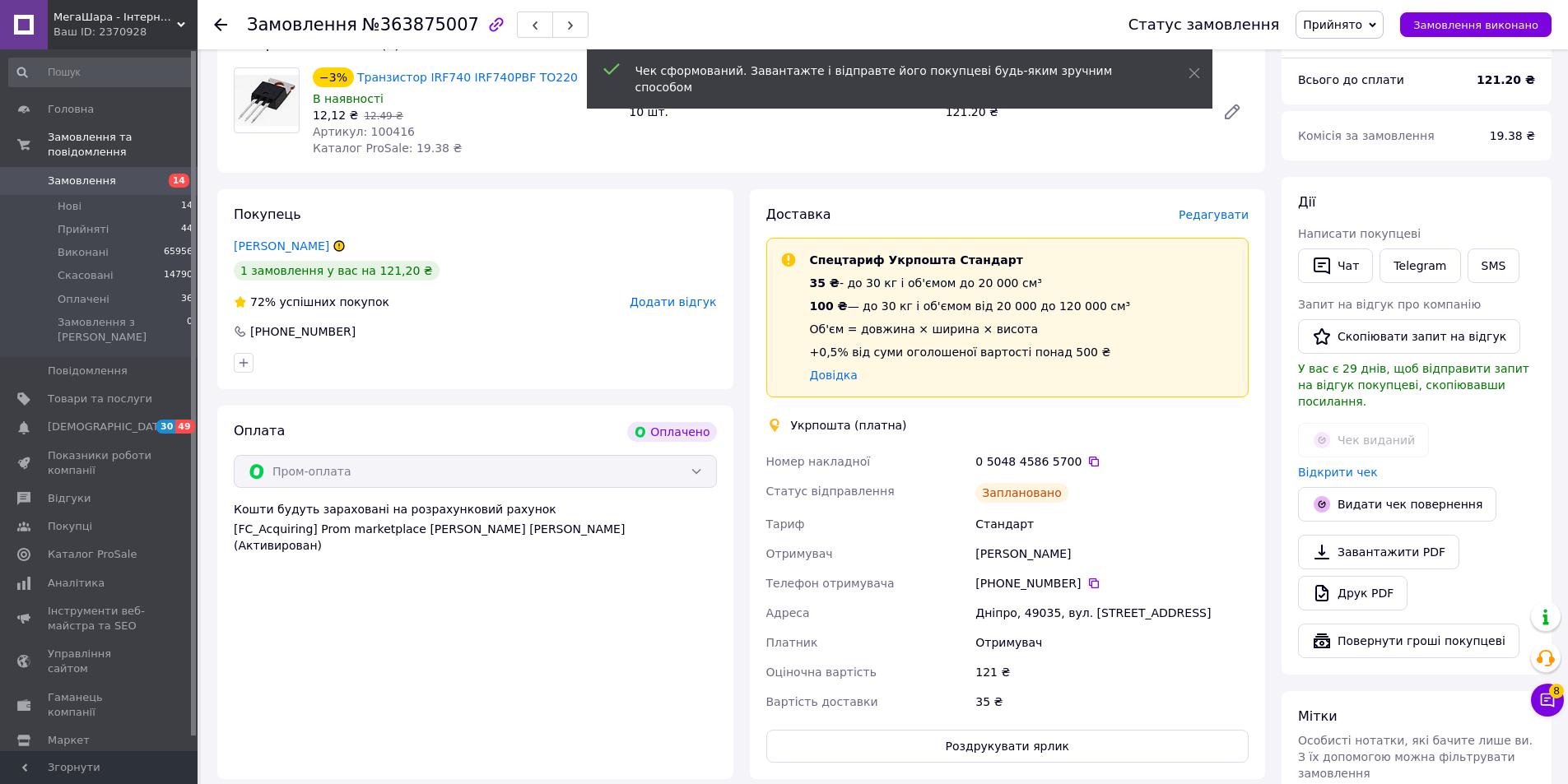
drag, startPoint x: 1078, startPoint y: 467, endPoint x: 606, endPoint y: 3, distance: 661.9
click at [1087, 467] on icon at bounding box center [1093, 462] width 13 height 13
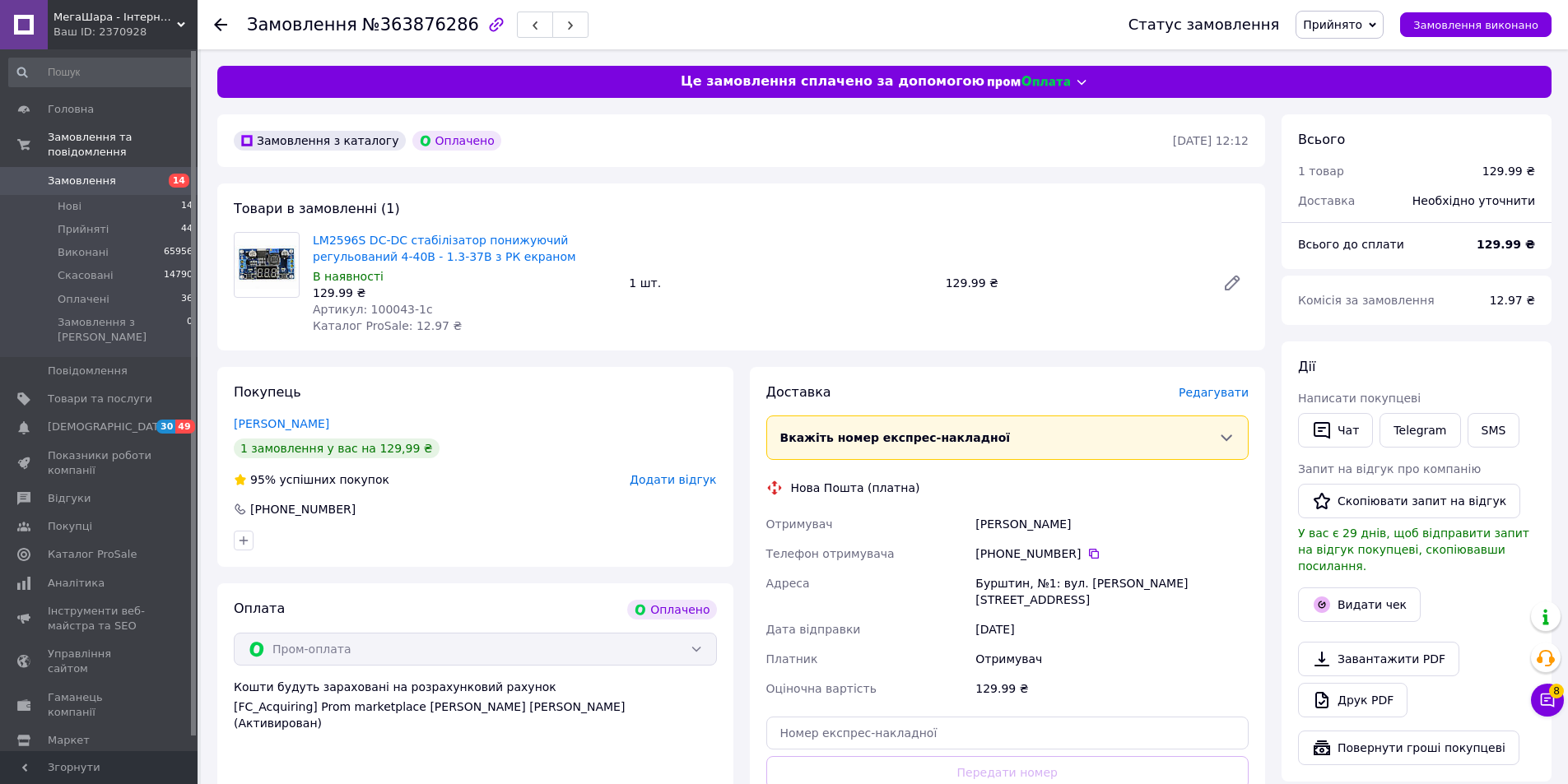
click at [1195, 397] on span "Редагувати" at bounding box center [1214, 393] width 70 height 13
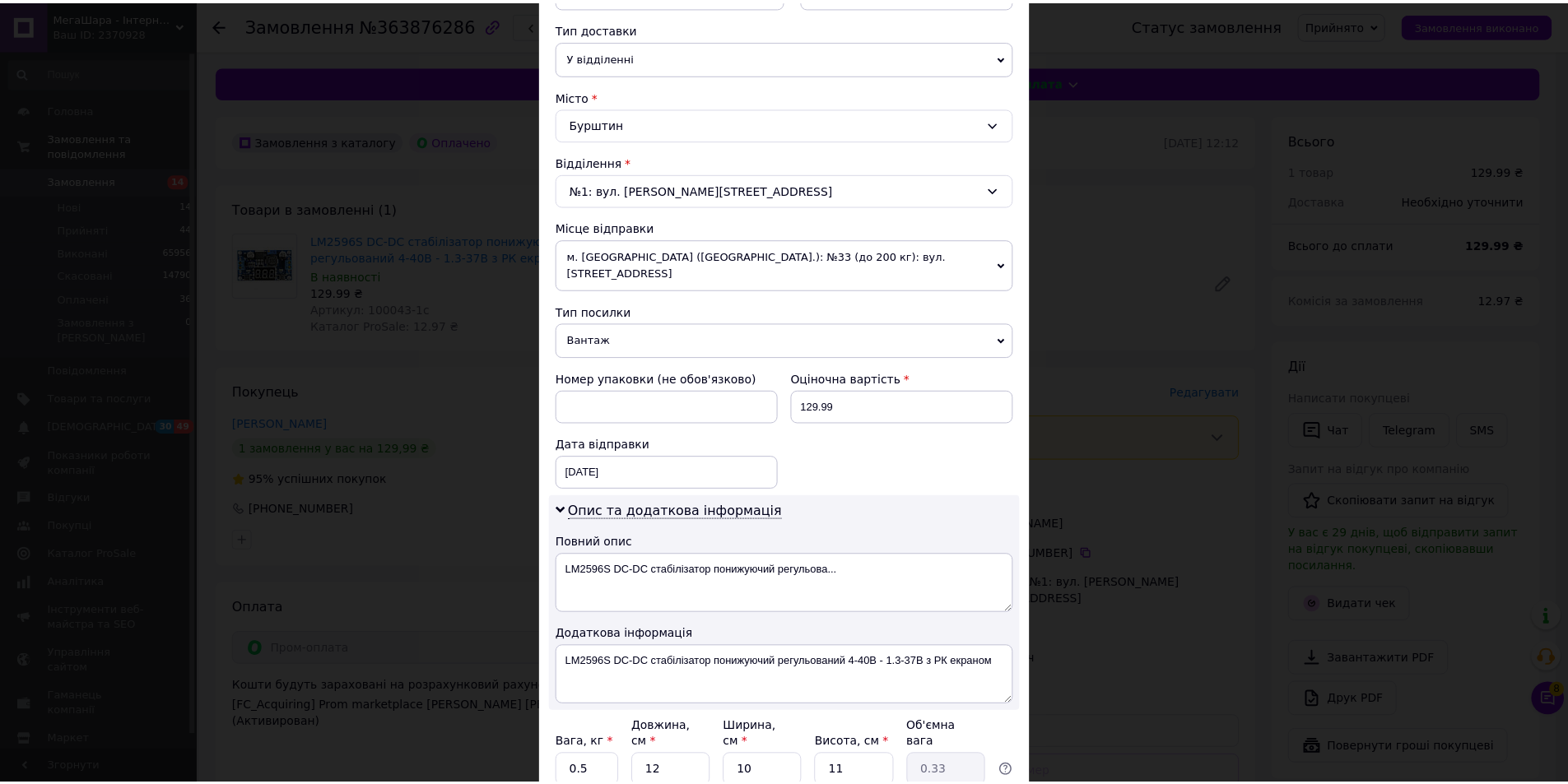
scroll to position [493, 0]
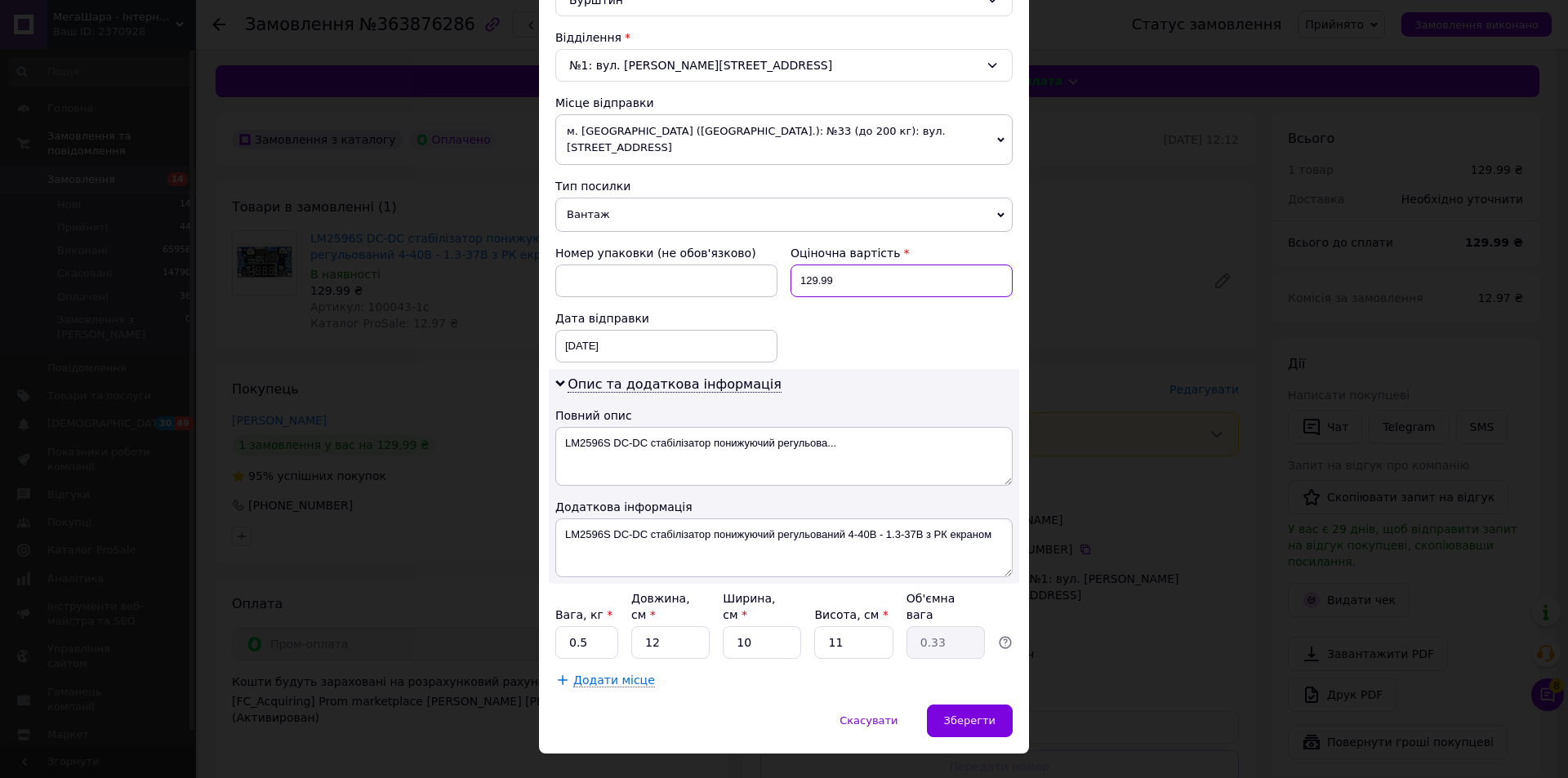
drag, startPoint x: 805, startPoint y: 266, endPoint x: 858, endPoint y: 269, distance: 53.1
click at [858, 269] on input "129.99" at bounding box center [901, 281] width 222 height 33
type input "130"
click at [989, 704] on div "Зберегти" at bounding box center [970, 720] width 86 height 33
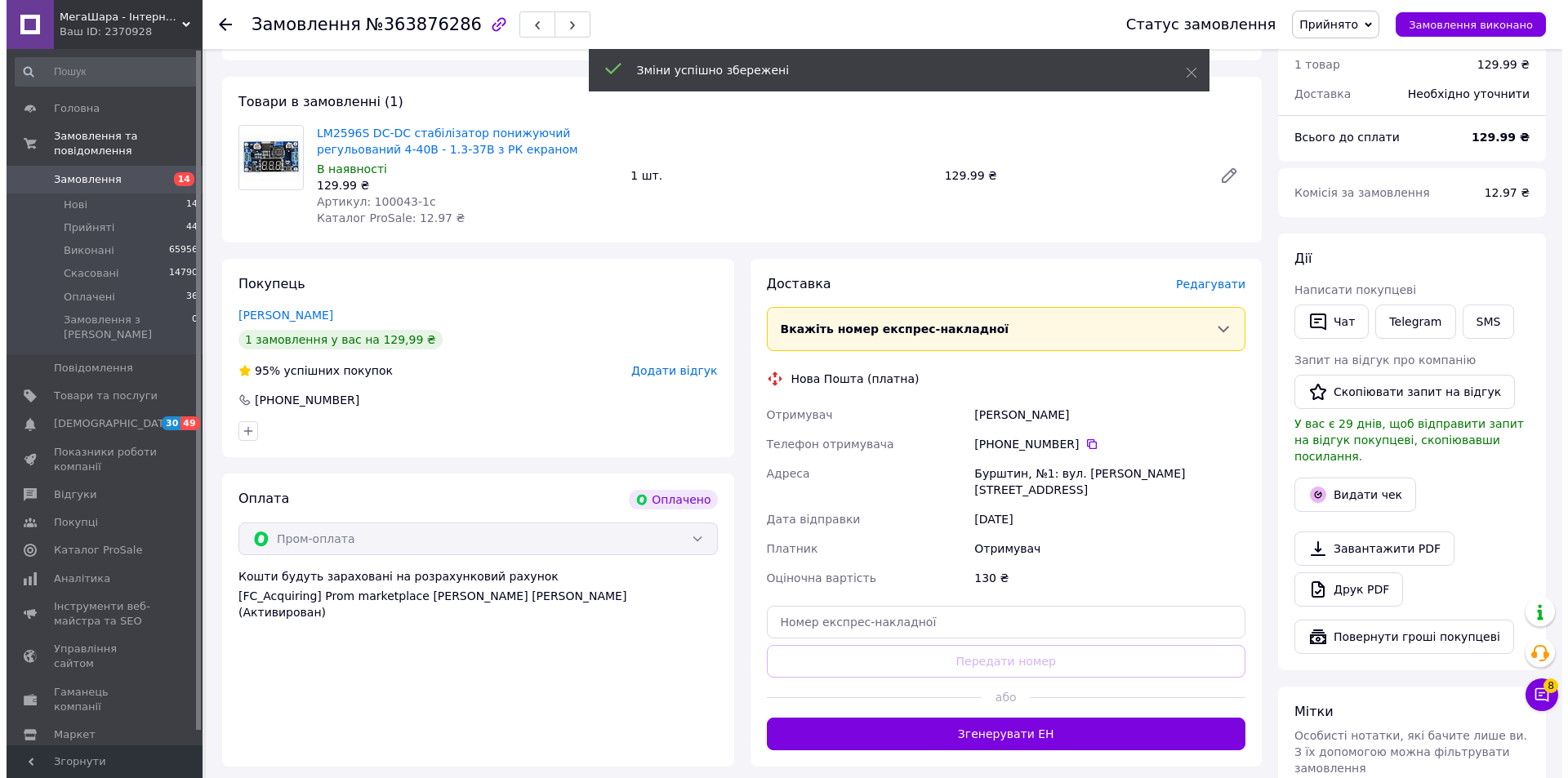
scroll to position [245, 0]
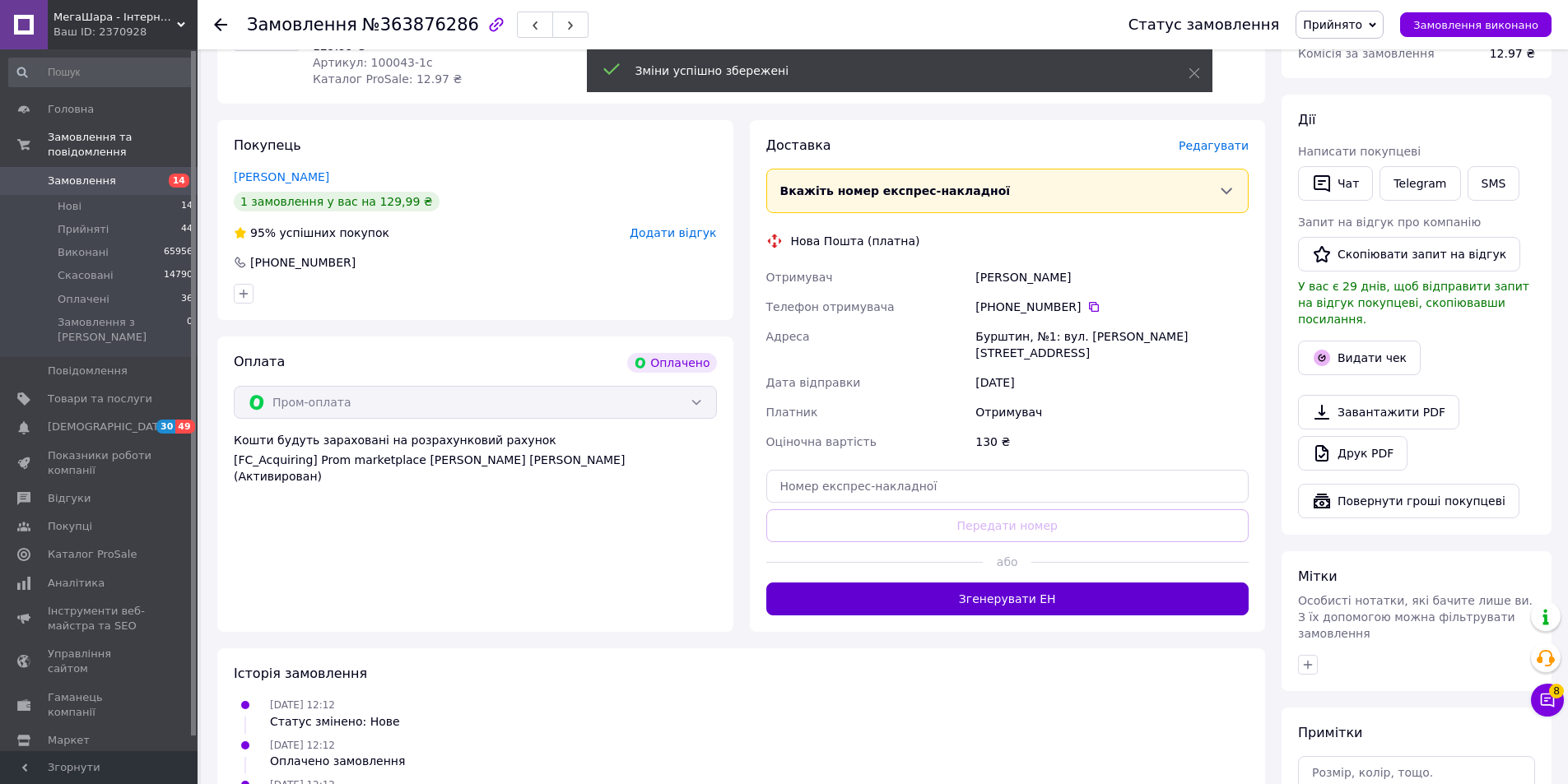
click at [1007, 584] on button "Згенерувати ЕН" at bounding box center [1008, 599] width 483 height 33
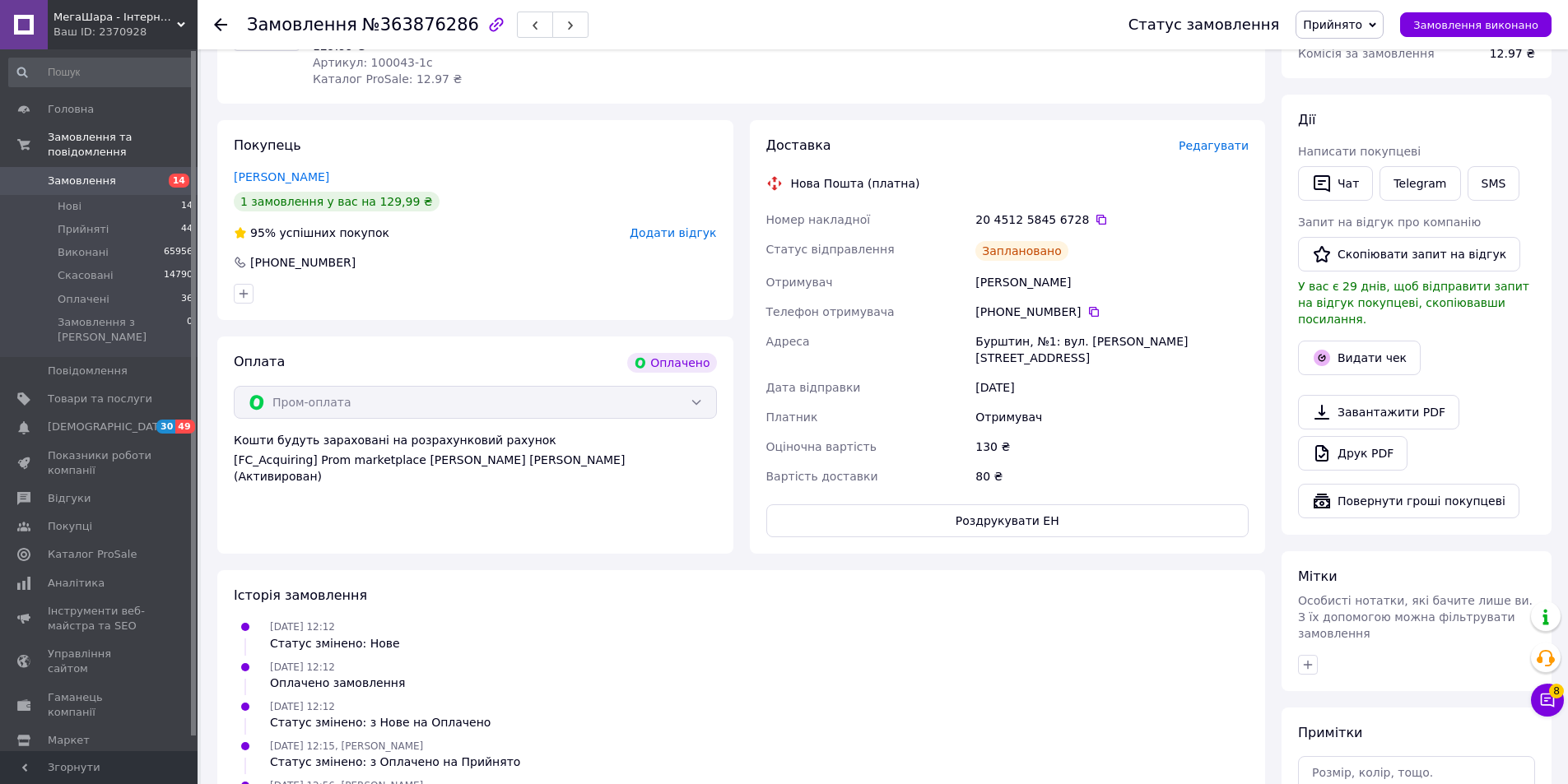
click at [1218, 147] on span "Редагувати" at bounding box center [1214, 146] width 70 height 13
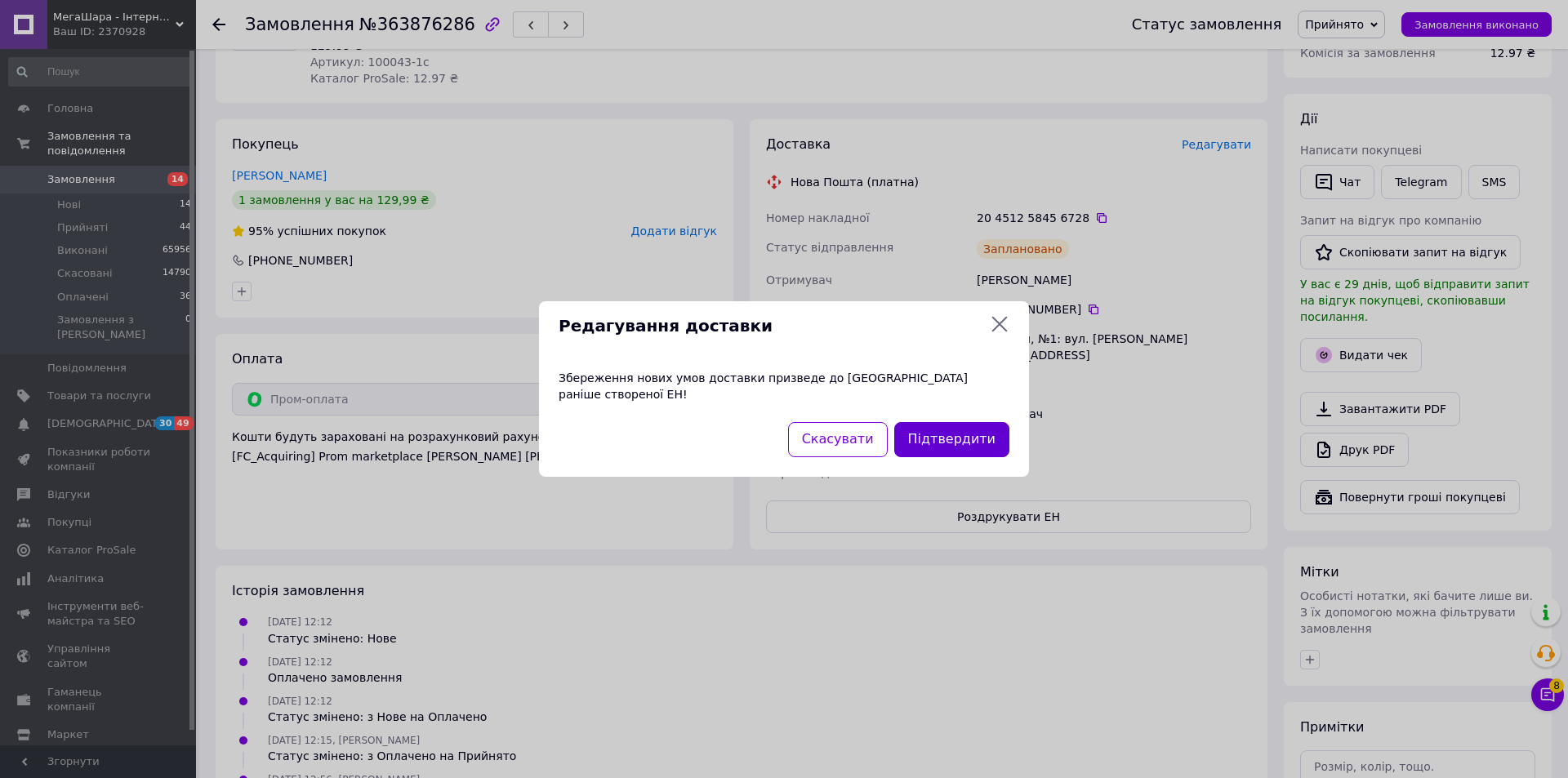
click at [959, 429] on button "Підтвердити" at bounding box center [951, 440] width 115 height 35
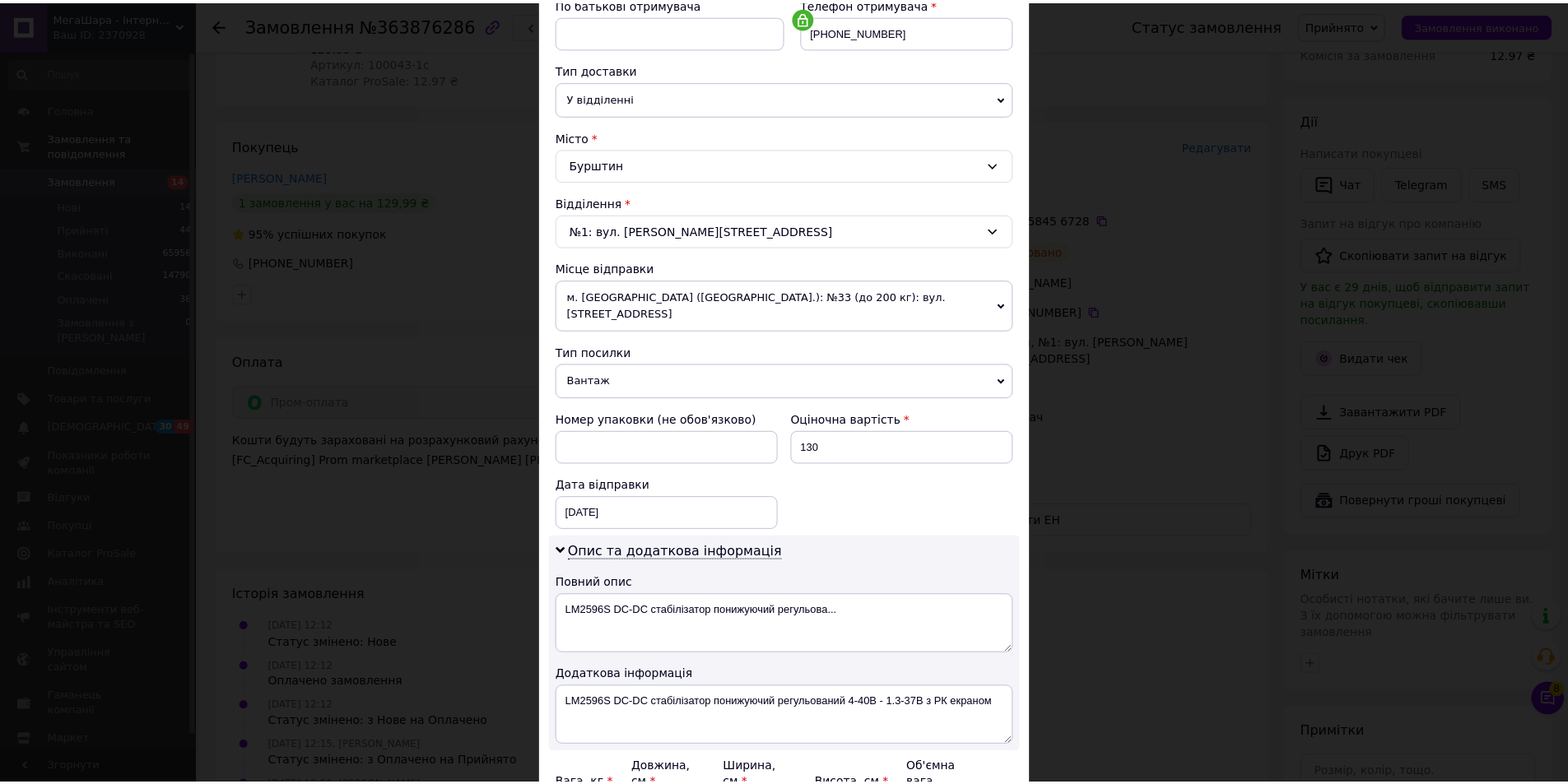
scroll to position [493, 0]
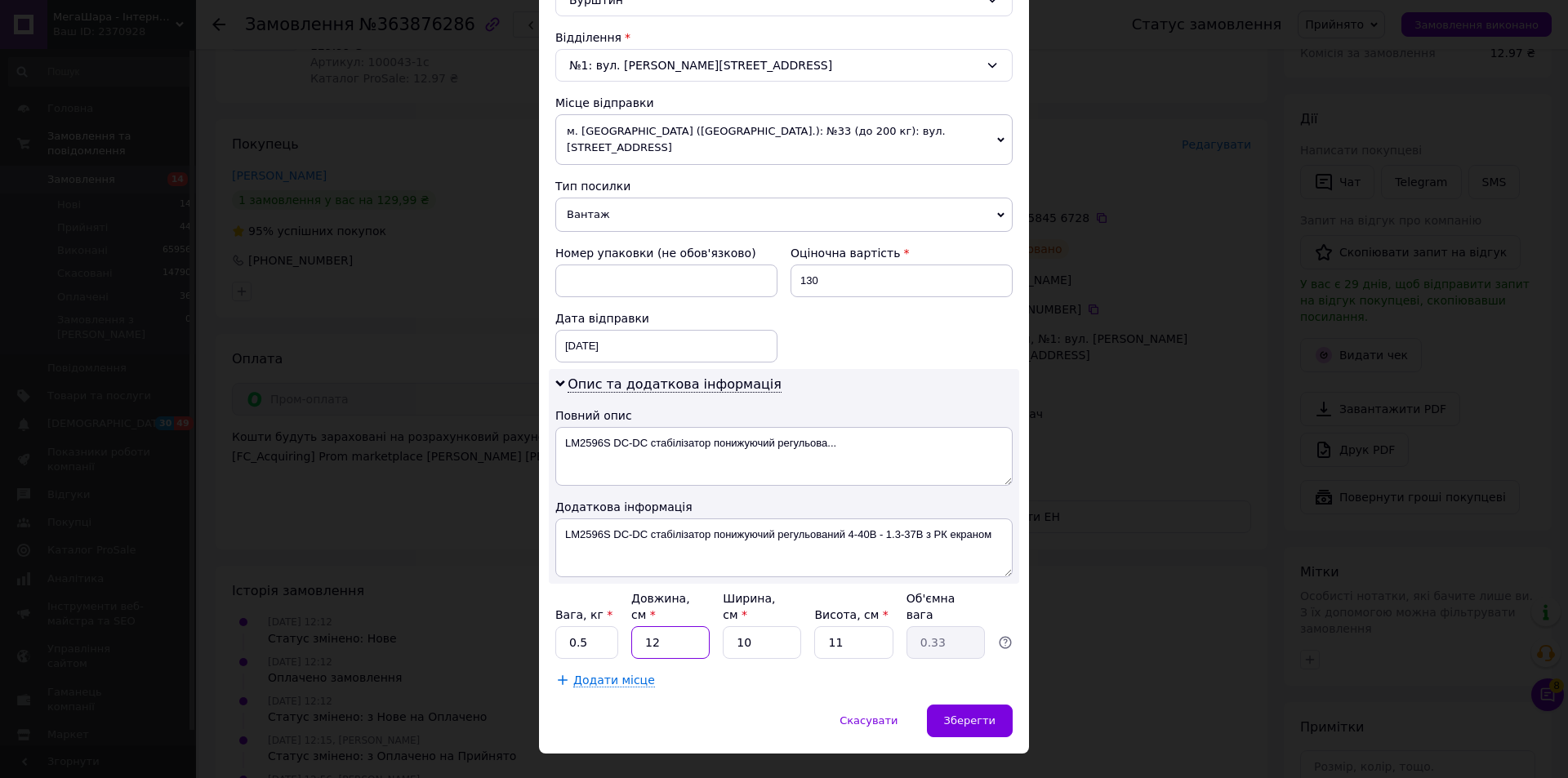
click at [665, 626] on input "12" at bounding box center [671, 642] width 78 height 33
type input "1"
type input "0.1"
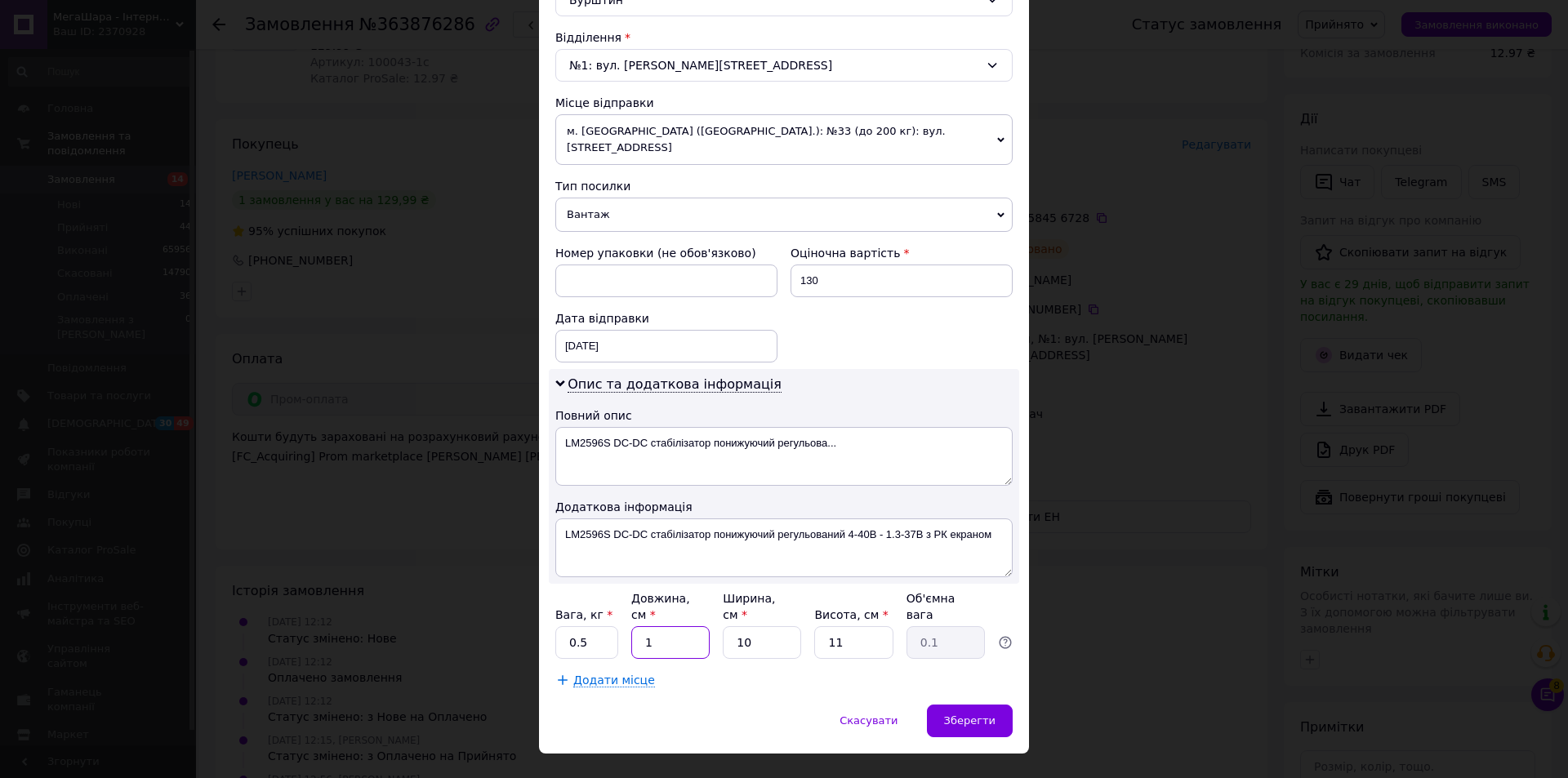
type input "11"
type input "0.3"
type input "11"
click at [966, 715] on span "Зберегти" at bounding box center [969, 720] width 51 height 12
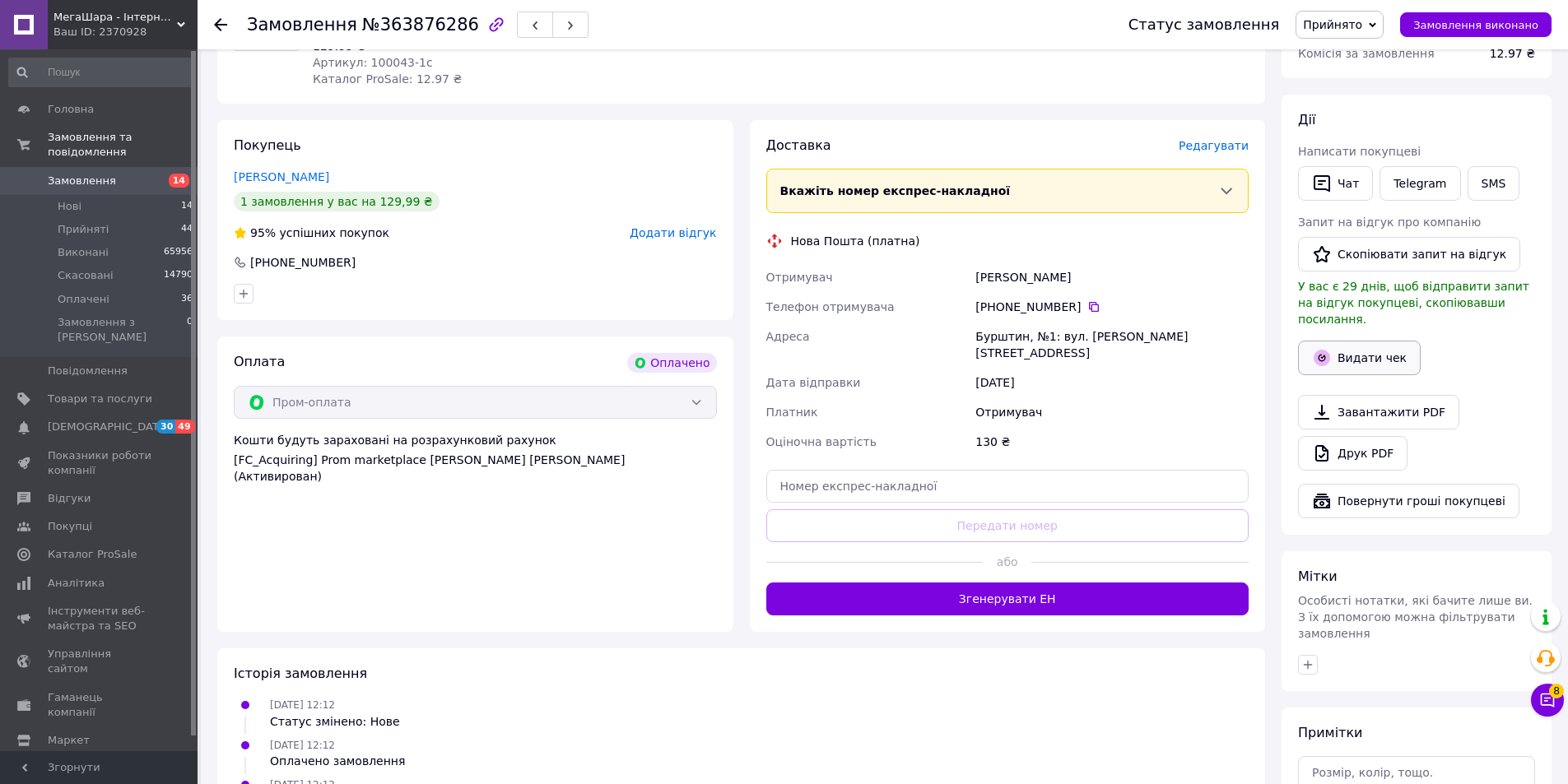
click at [1346, 340] on button "Видати чек" at bounding box center [1359, 357] width 122 height 35
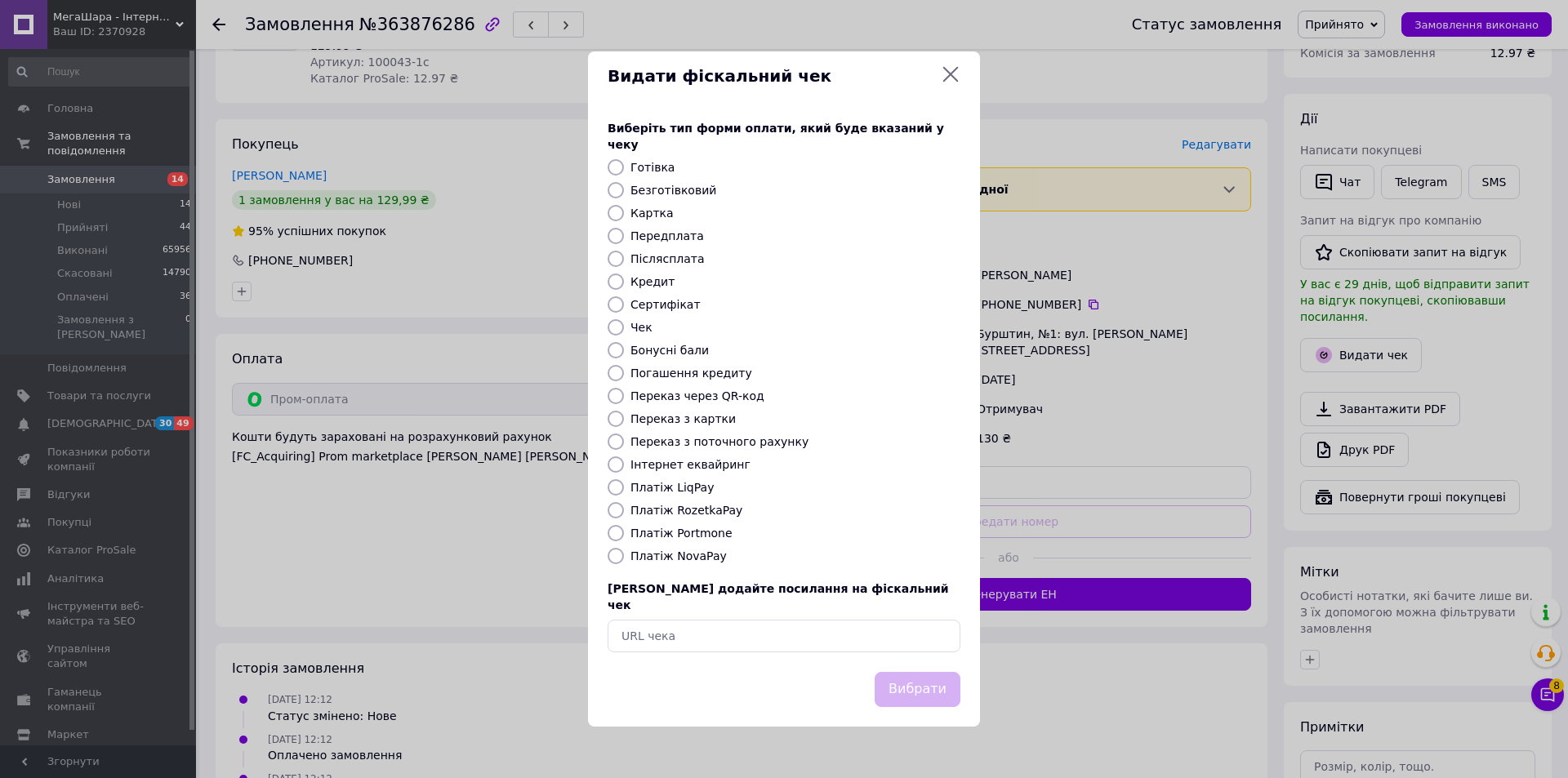
click at [646, 467] on label "Інтернет еквайринг" at bounding box center [690, 465] width 120 height 13
click at [624, 467] on input "Інтернет еквайринг" at bounding box center [616, 465] width 17 height 17
radio input "true"
click at [944, 674] on button "Вибрати" at bounding box center [918, 689] width 86 height 35
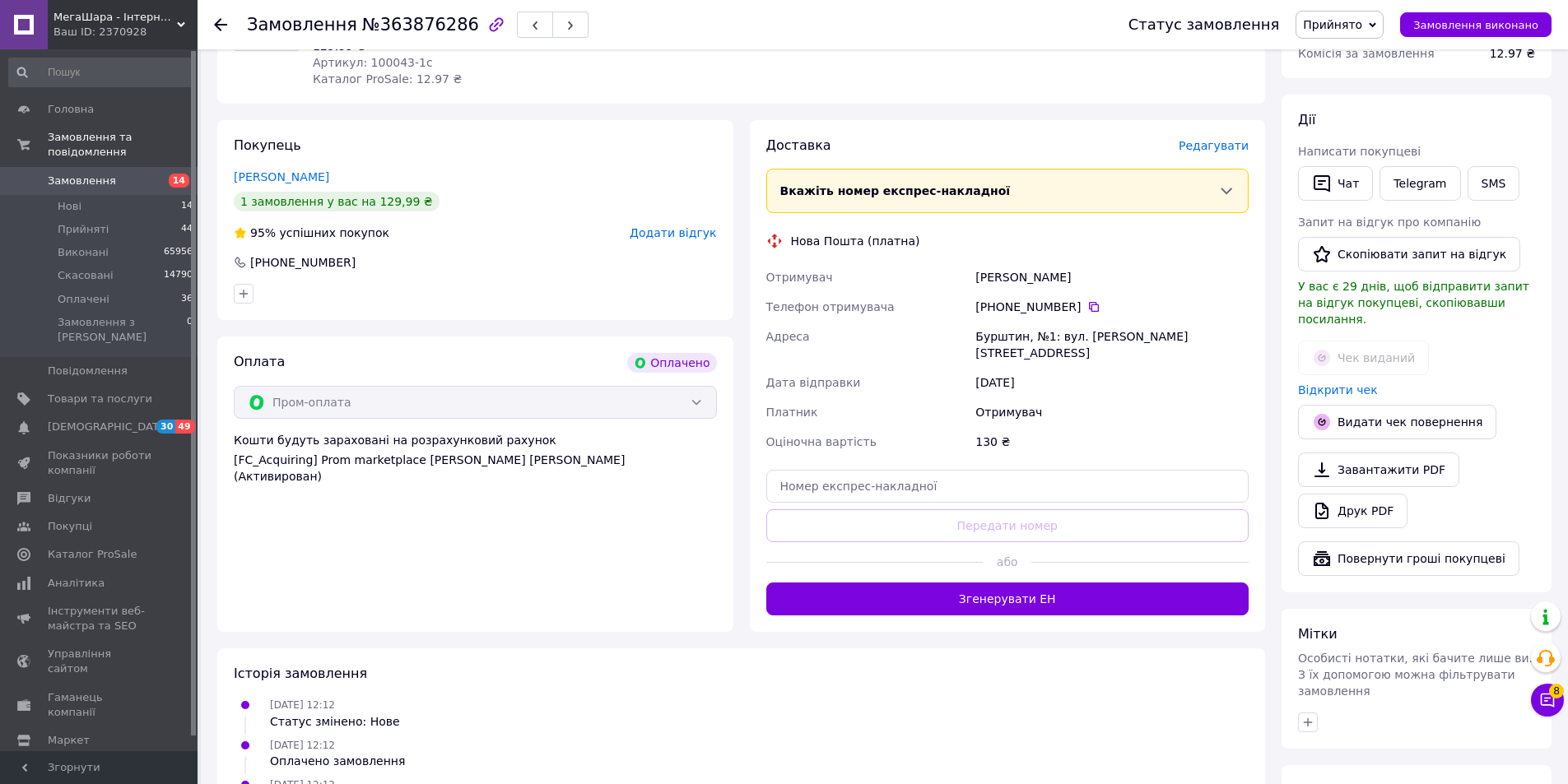
click at [941, 489] on div "Доставка [PERSON_NAME] Вкажіть номер експрес-накладної Обов'язково введіть номе…" at bounding box center [1008, 375] width 483 height 478
click at [941, 478] on input "text" at bounding box center [1008, 486] width 483 height 33
paste input "20451258456760"
type input "20451258456760"
click at [948, 512] on button "Передати номер" at bounding box center [1008, 525] width 483 height 33
